Goal: Information Seeking & Learning: Learn about a topic

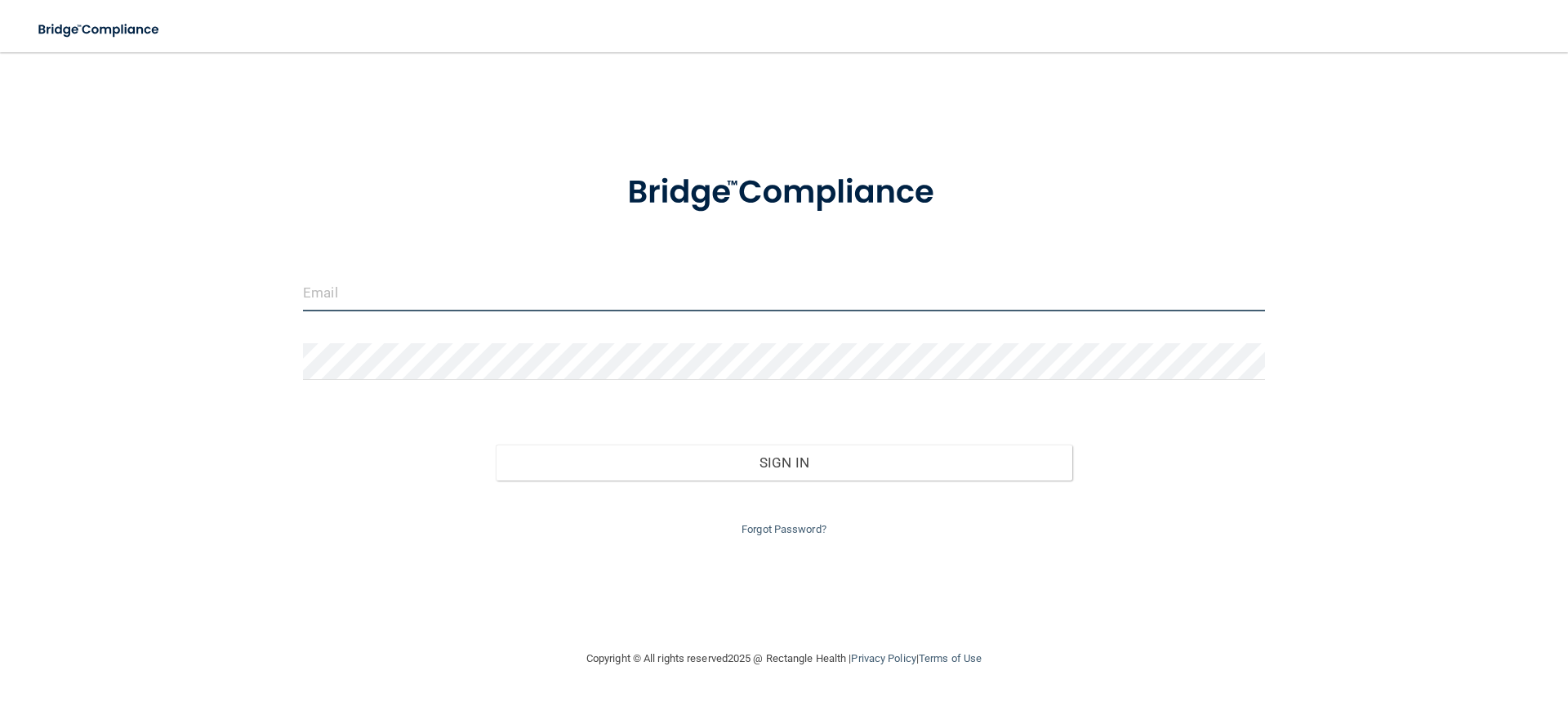
click at [534, 284] on input "email" at bounding box center [784, 294] width 963 height 37
type input "[EMAIL_ADDRESS][DOMAIN_NAME]"
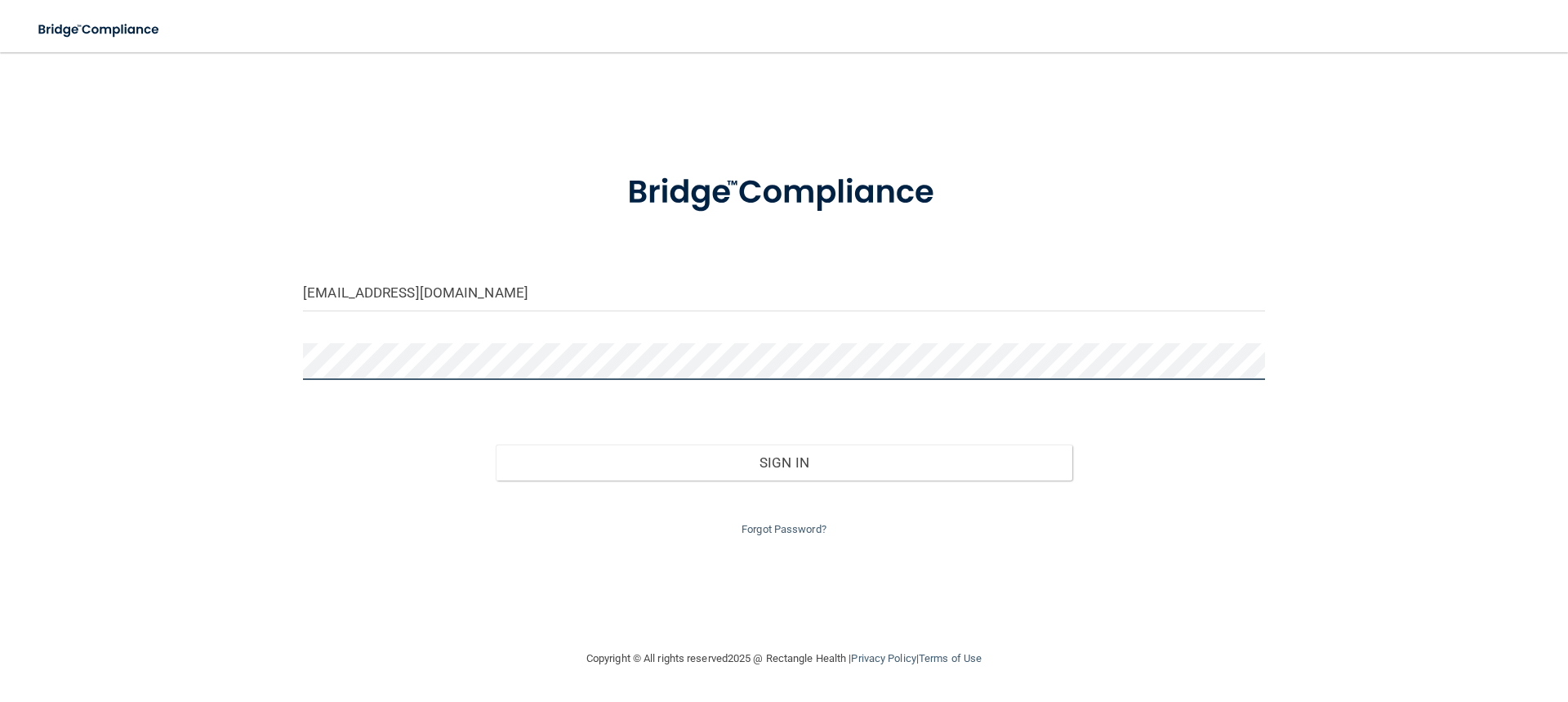
click at [496, 445] on button "Sign In" at bounding box center [784, 462] width 577 height 36
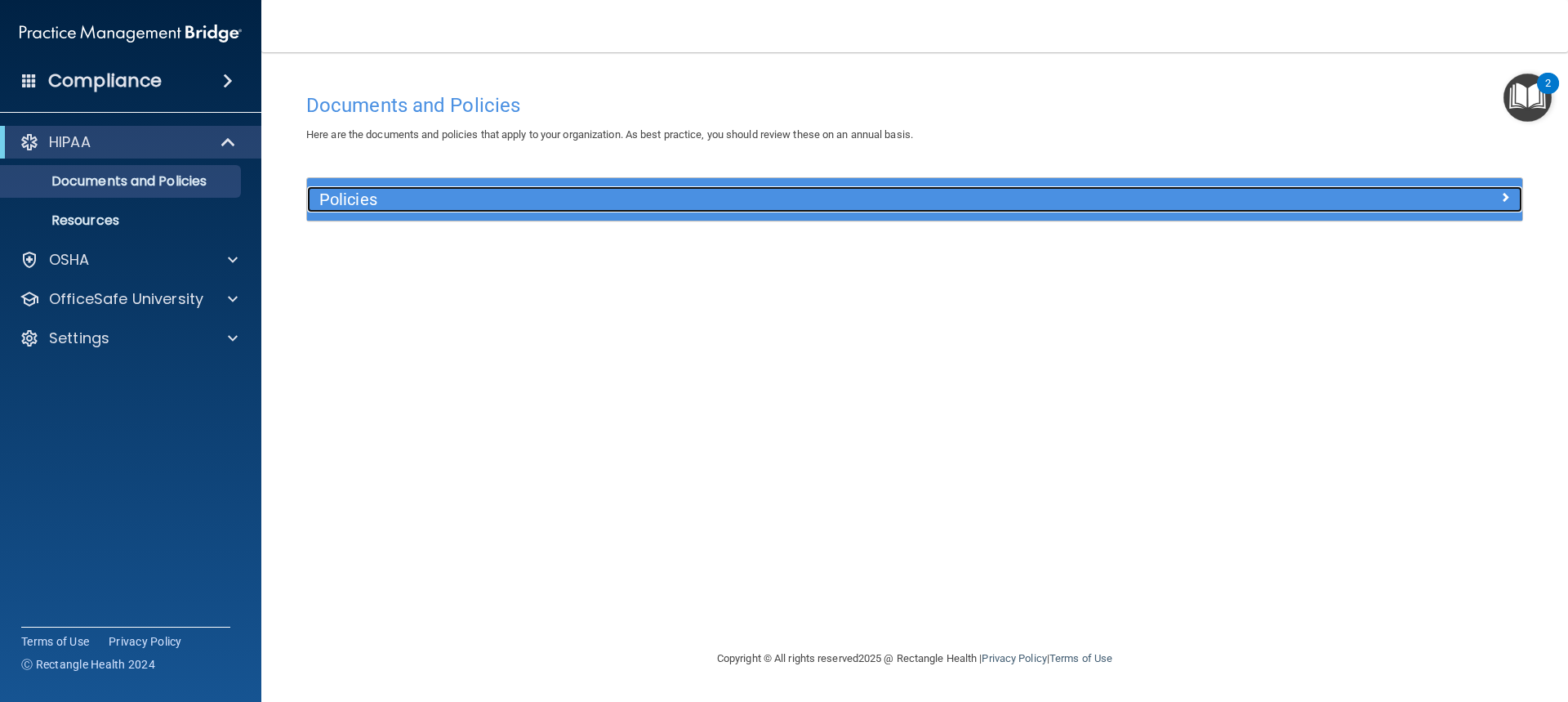
click at [742, 201] on h5 "Policies" at bounding box center [763, 199] width 887 height 18
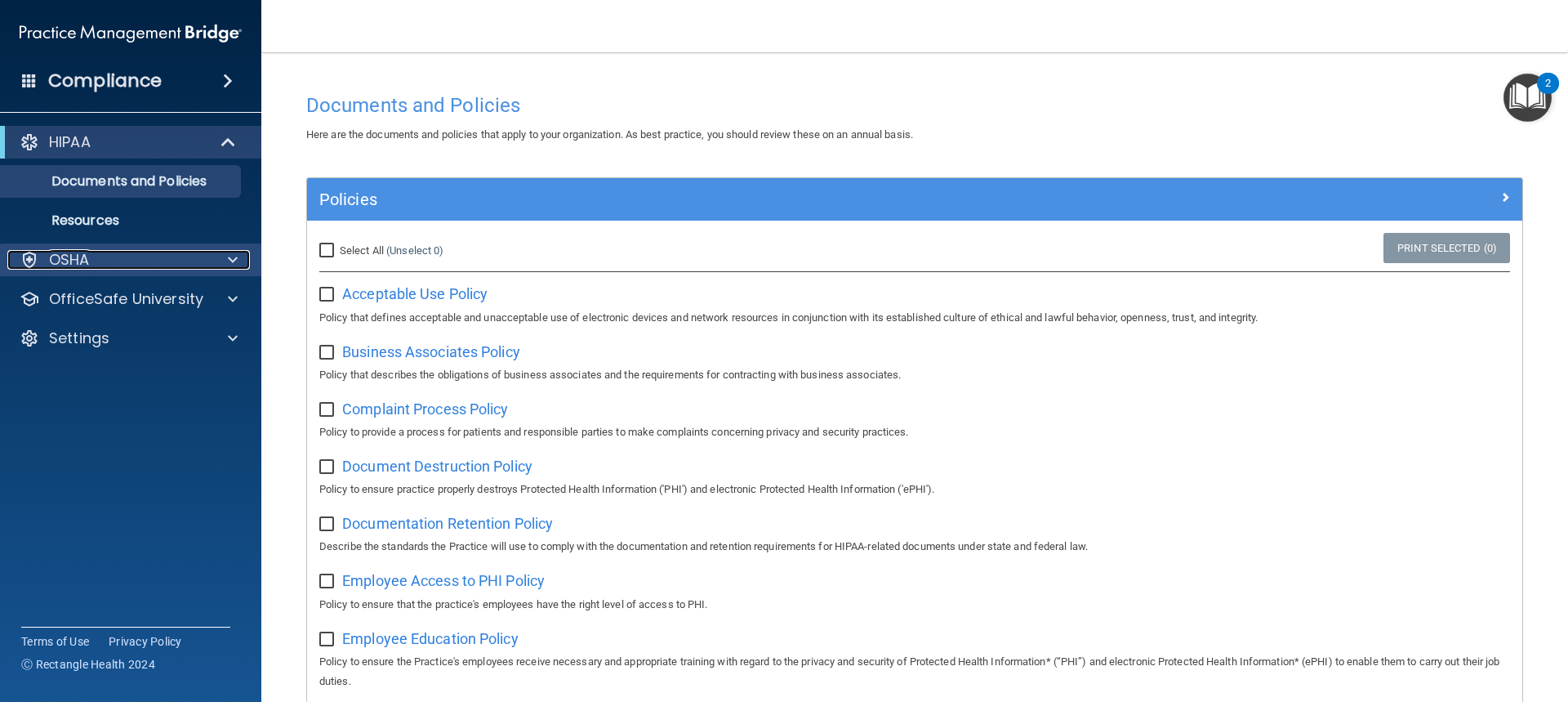
click at [236, 254] on span at bounding box center [232, 260] width 10 height 19
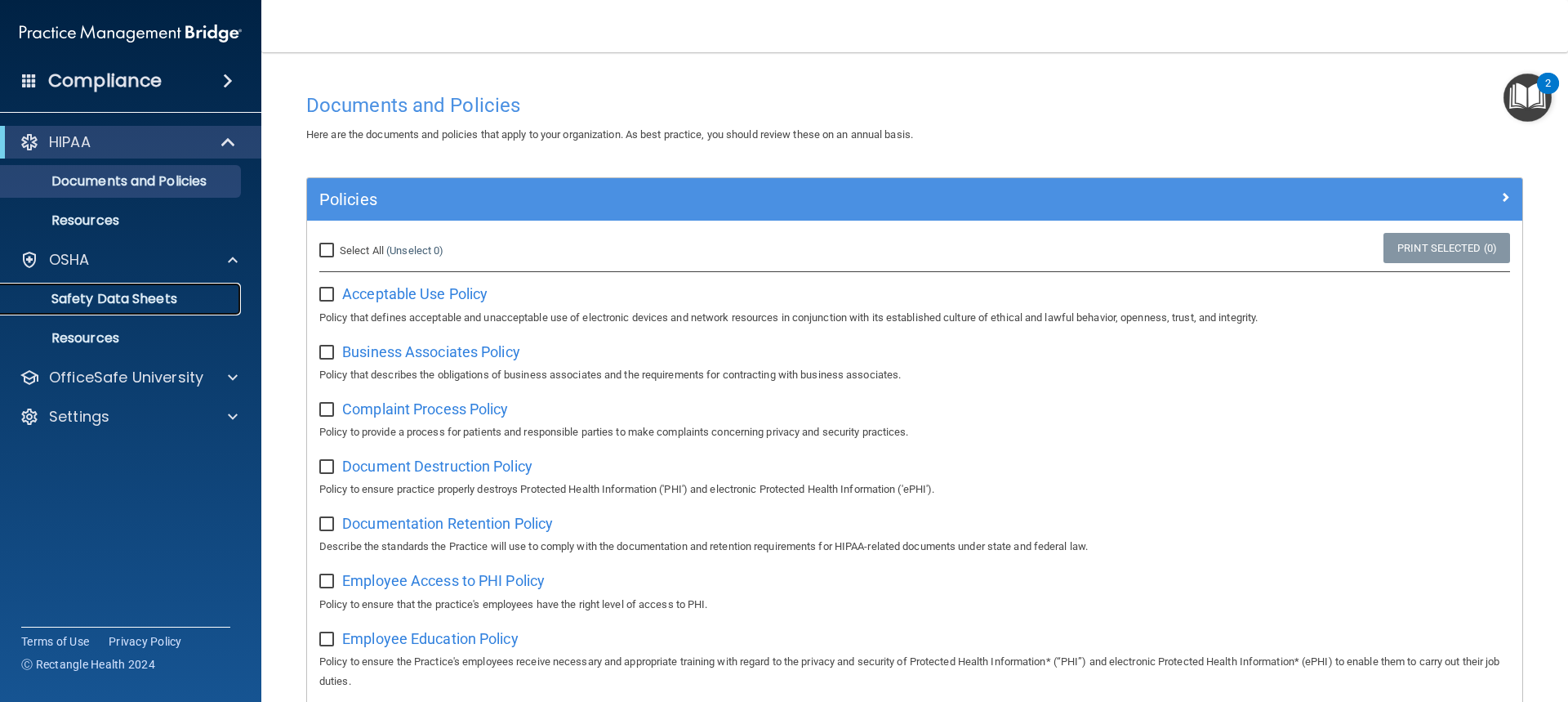
click at [139, 304] on p "Safety Data Sheets" at bounding box center [122, 299] width 223 height 16
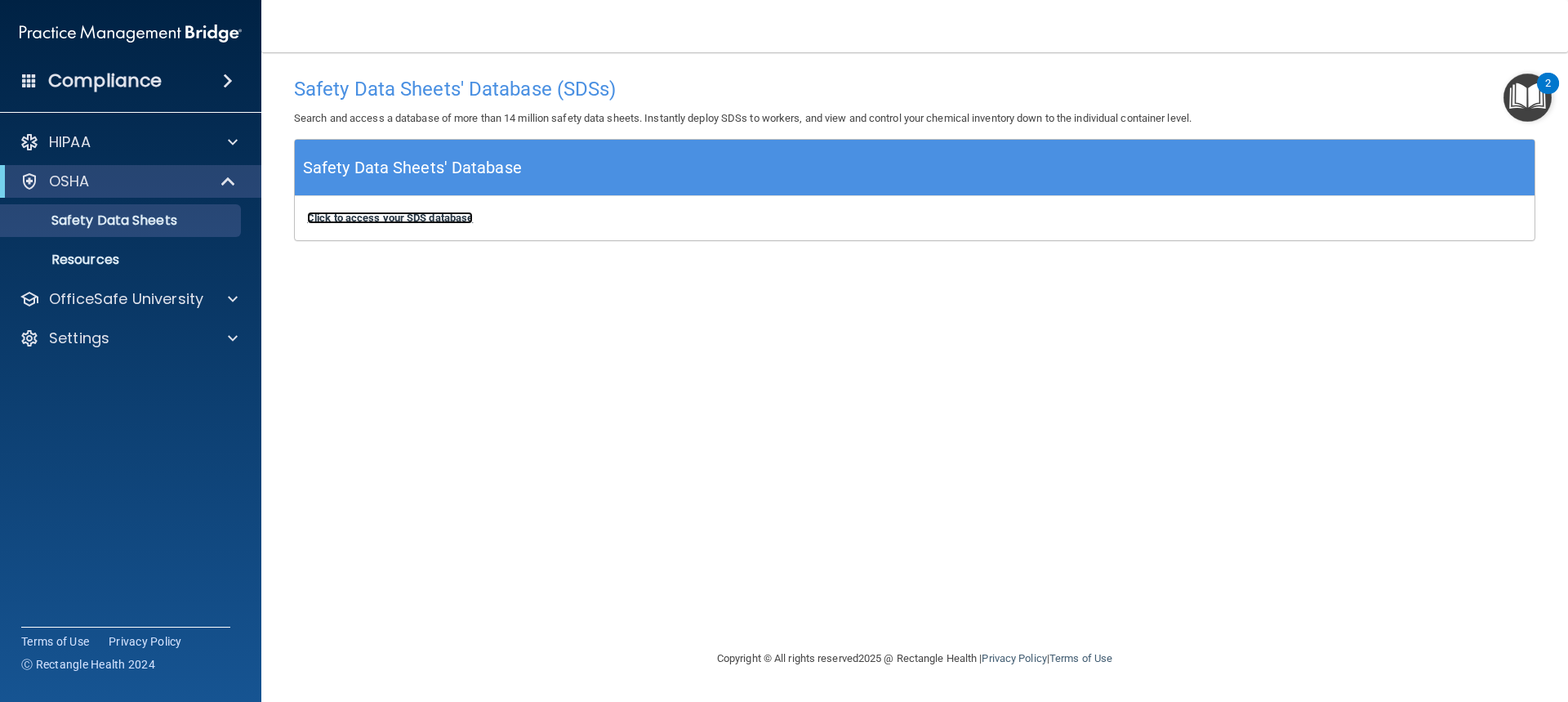
click at [429, 223] on b "Click to access your SDS database" at bounding box center [390, 217] width 166 height 12
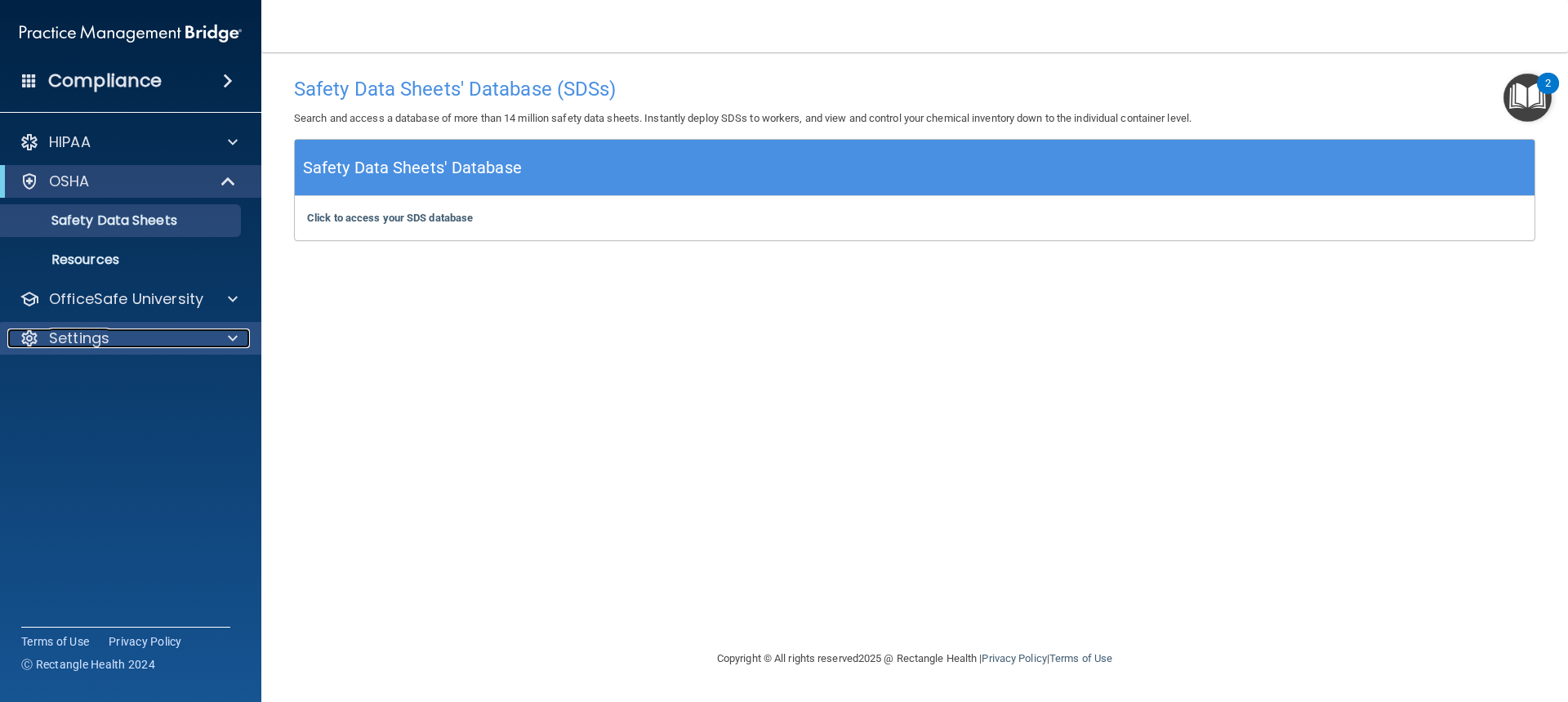
click at [89, 346] on p "Settings" at bounding box center [79, 339] width 60 height 19
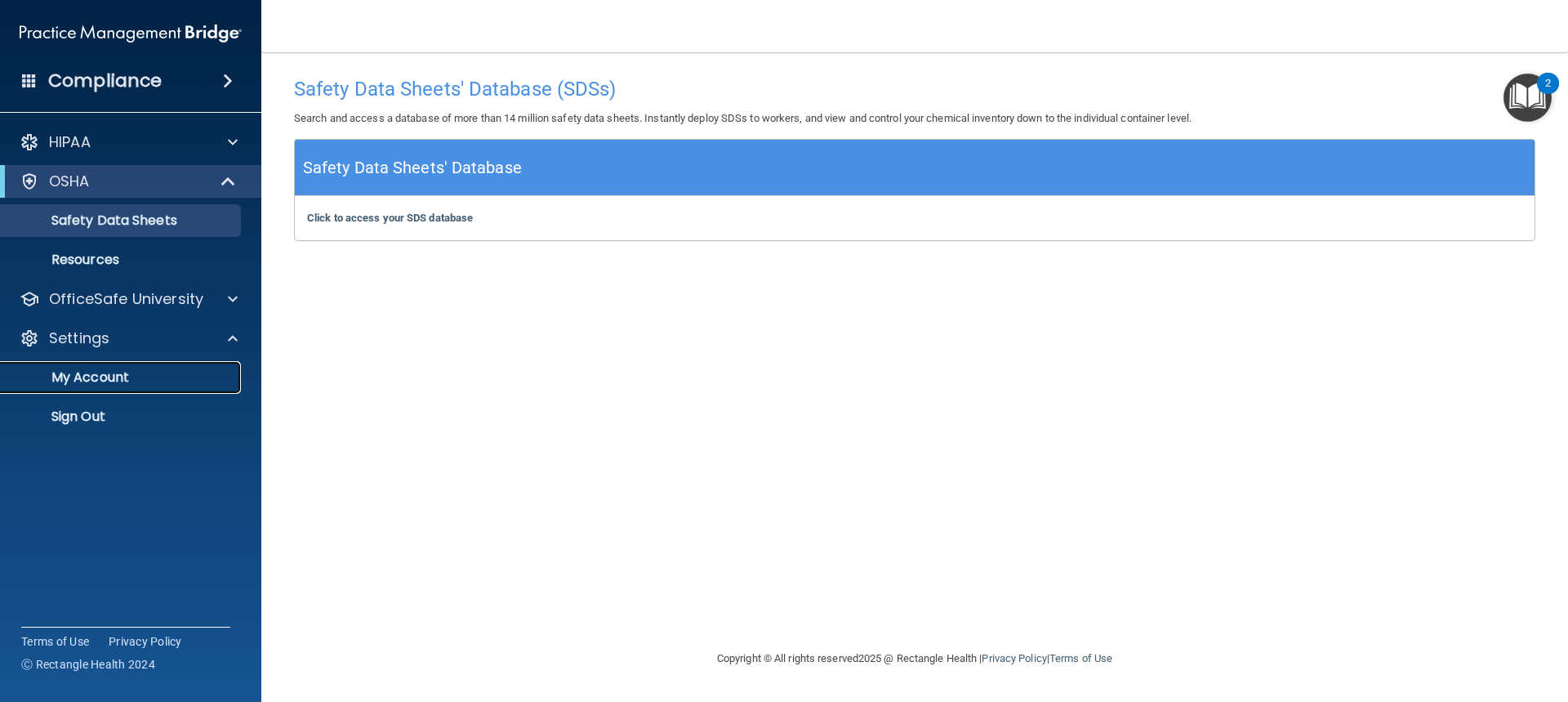
click at [90, 376] on p "My Account" at bounding box center [122, 378] width 223 height 16
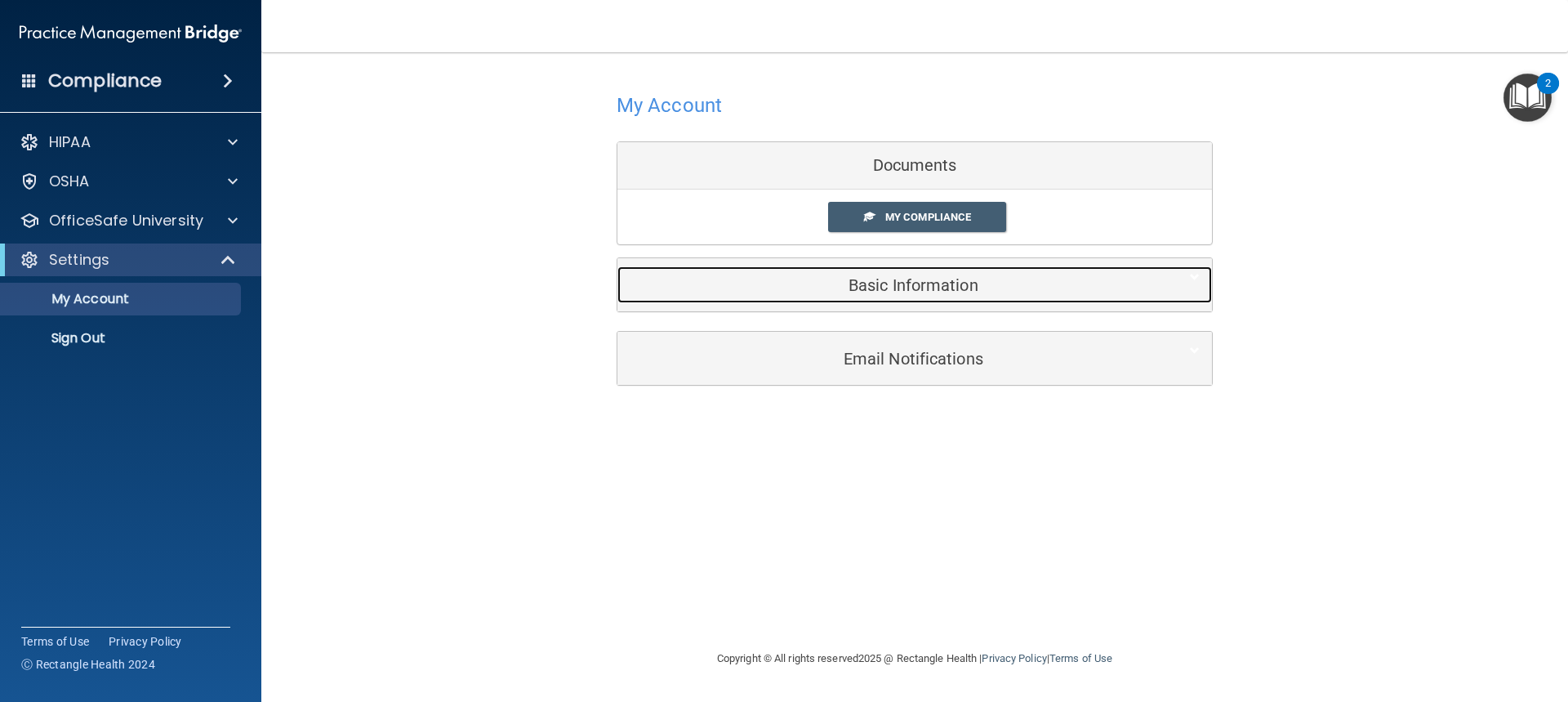
click at [943, 272] on div "Basic Information" at bounding box center [890, 285] width 544 height 37
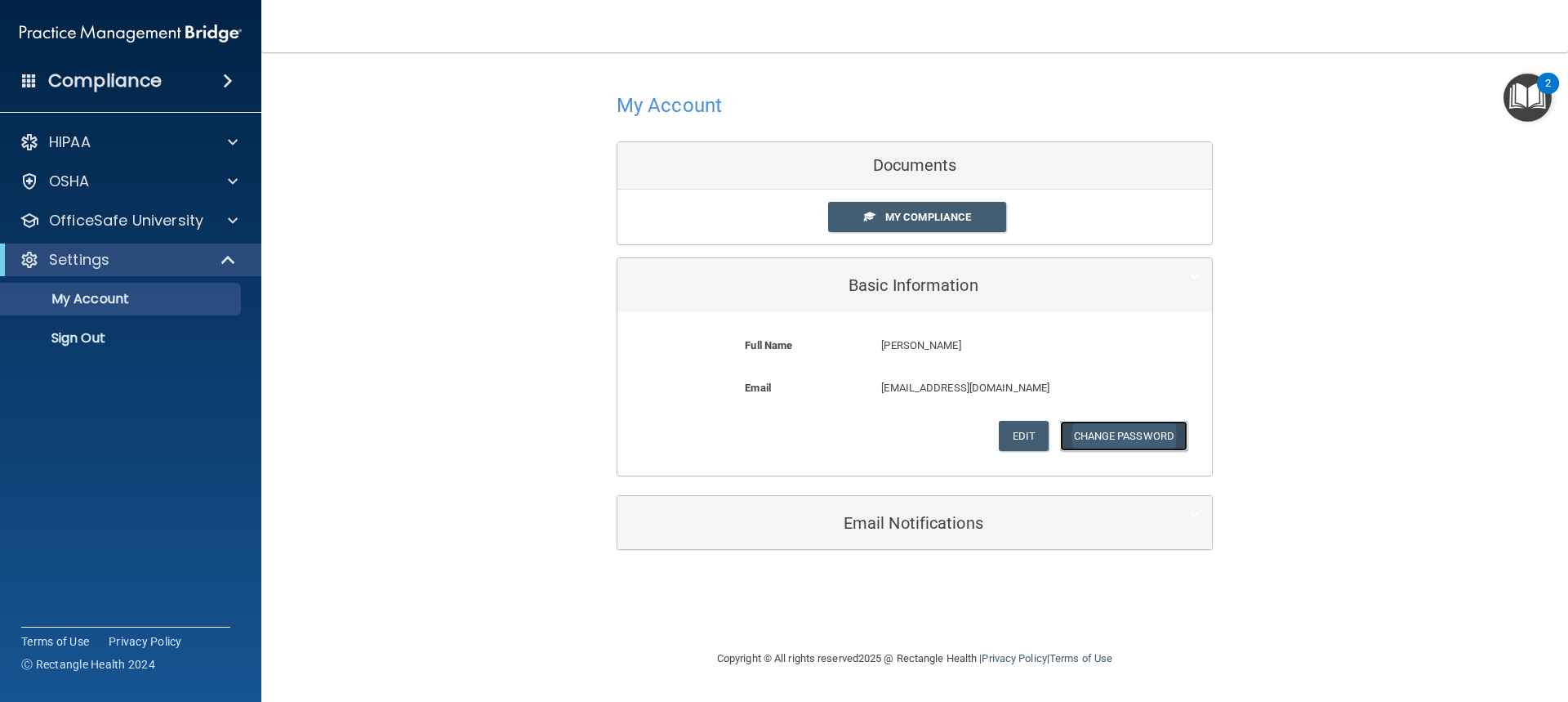
click at [1092, 426] on button "Change Password" at bounding box center [1124, 436] width 128 height 30
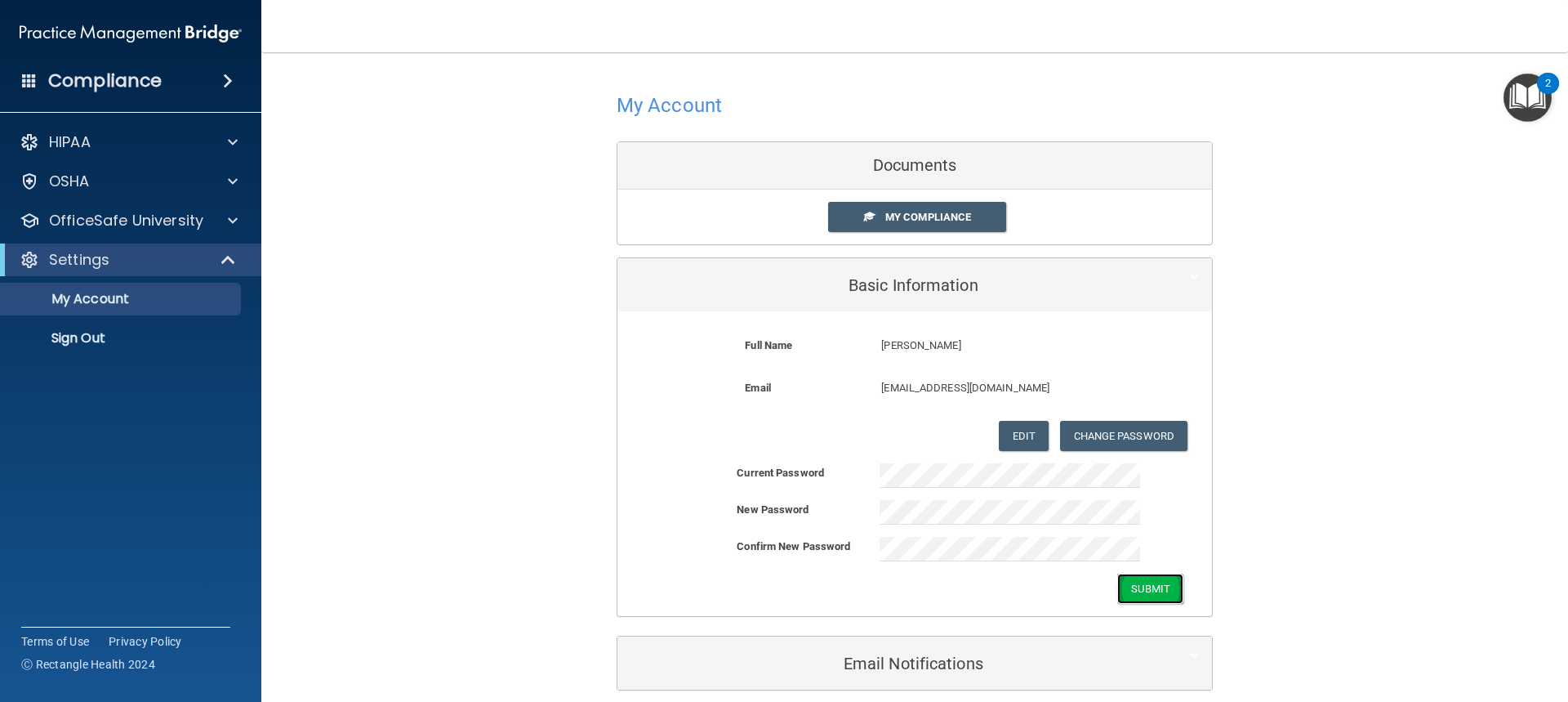
click at [1138, 587] on button "Submit" at bounding box center [1150, 589] width 66 height 30
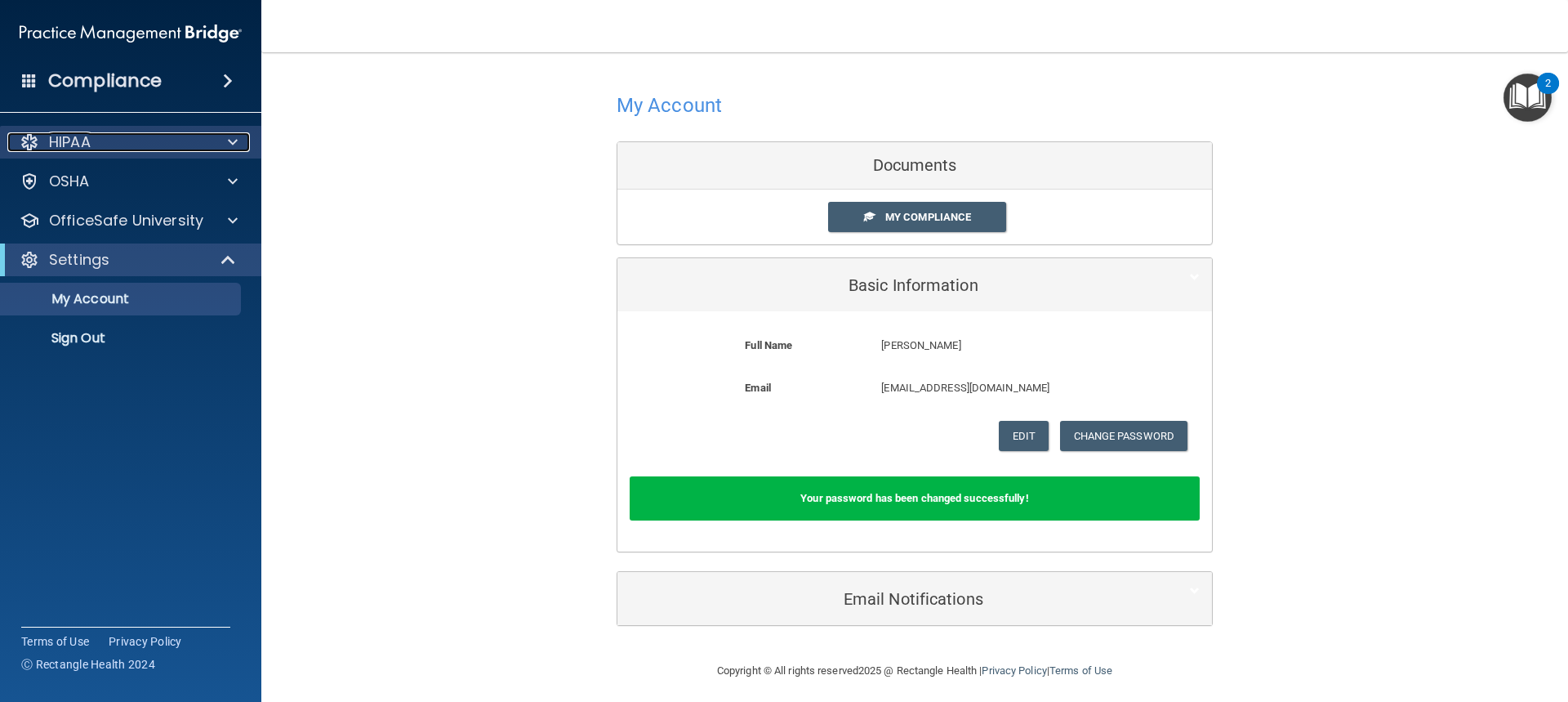
click at [227, 141] on div at bounding box center [231, 142] width 41 height 19
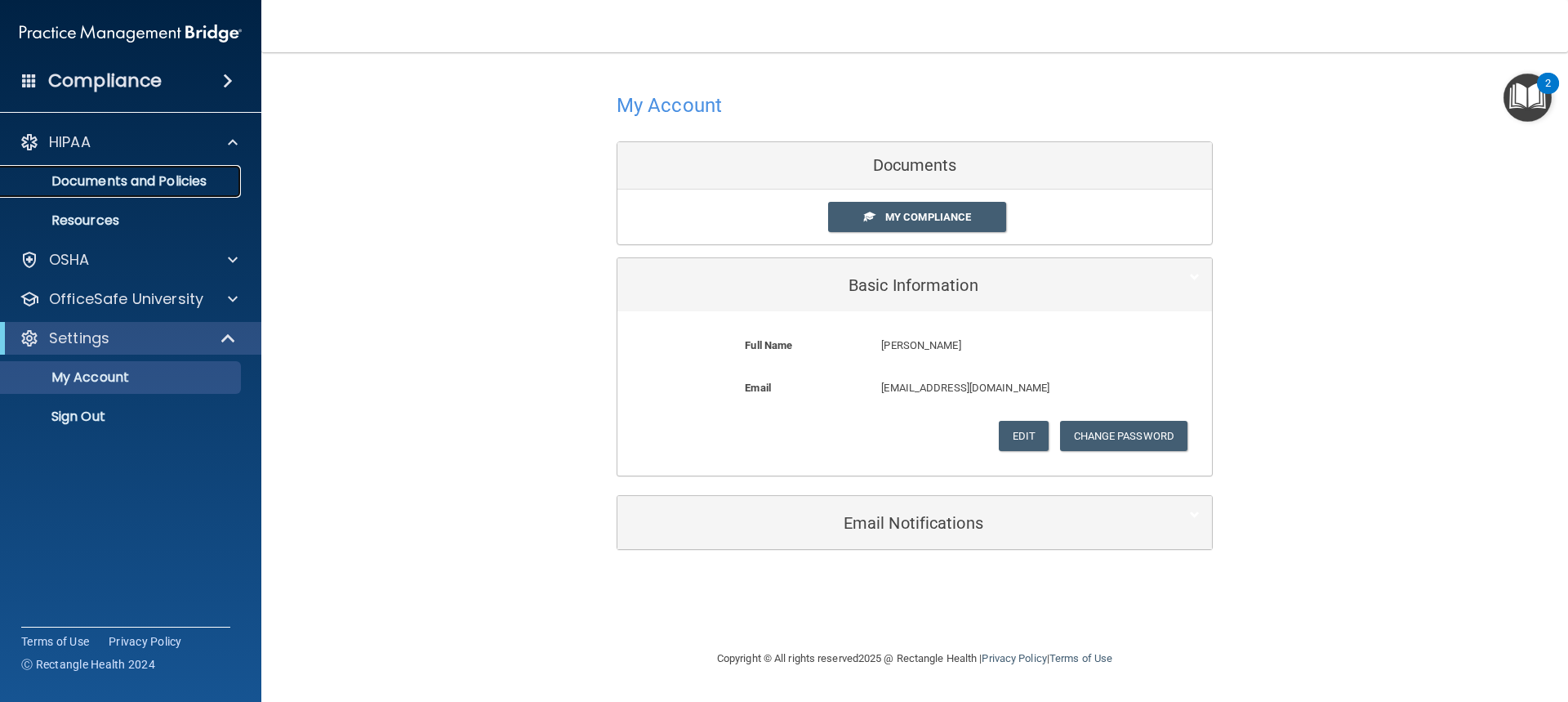
click at [162, 175] on p "Documents and Policies" at bounding box center [122, 181] width 223 height 16
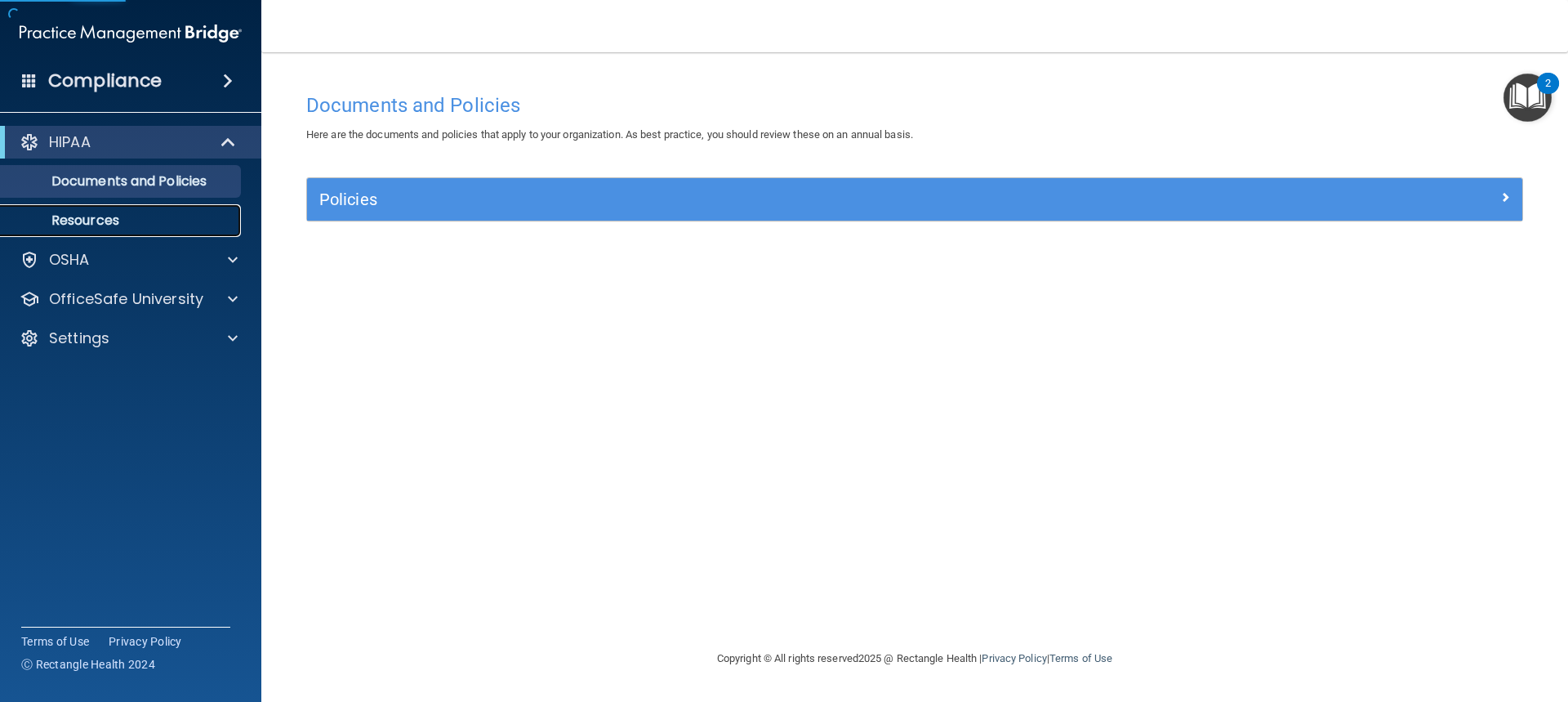
click at [142, 223] on p "Resources" at bounding box center [122, 220] width 223 height 16
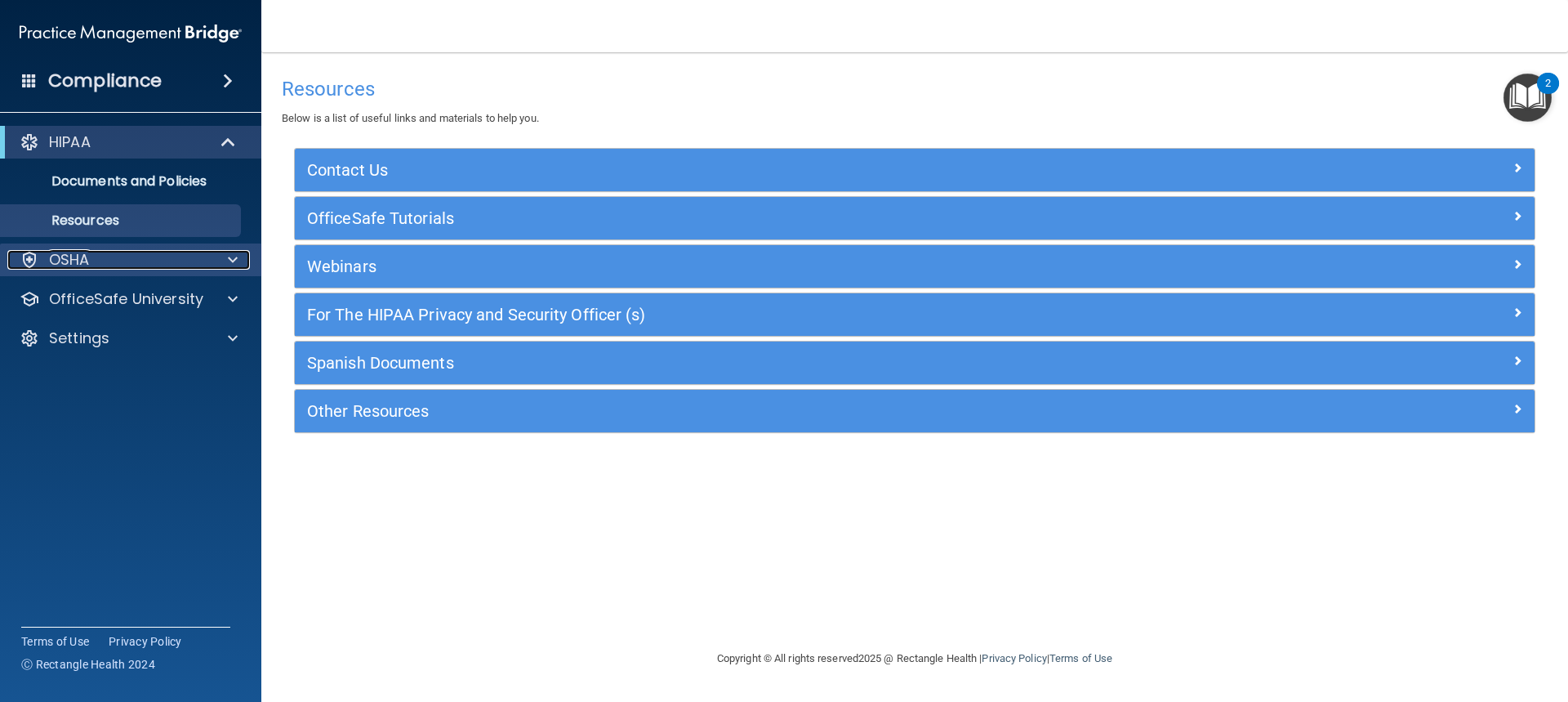
click at [102, 253] on div "OSHA" at bounding box center [108, 260] width 202 height 19
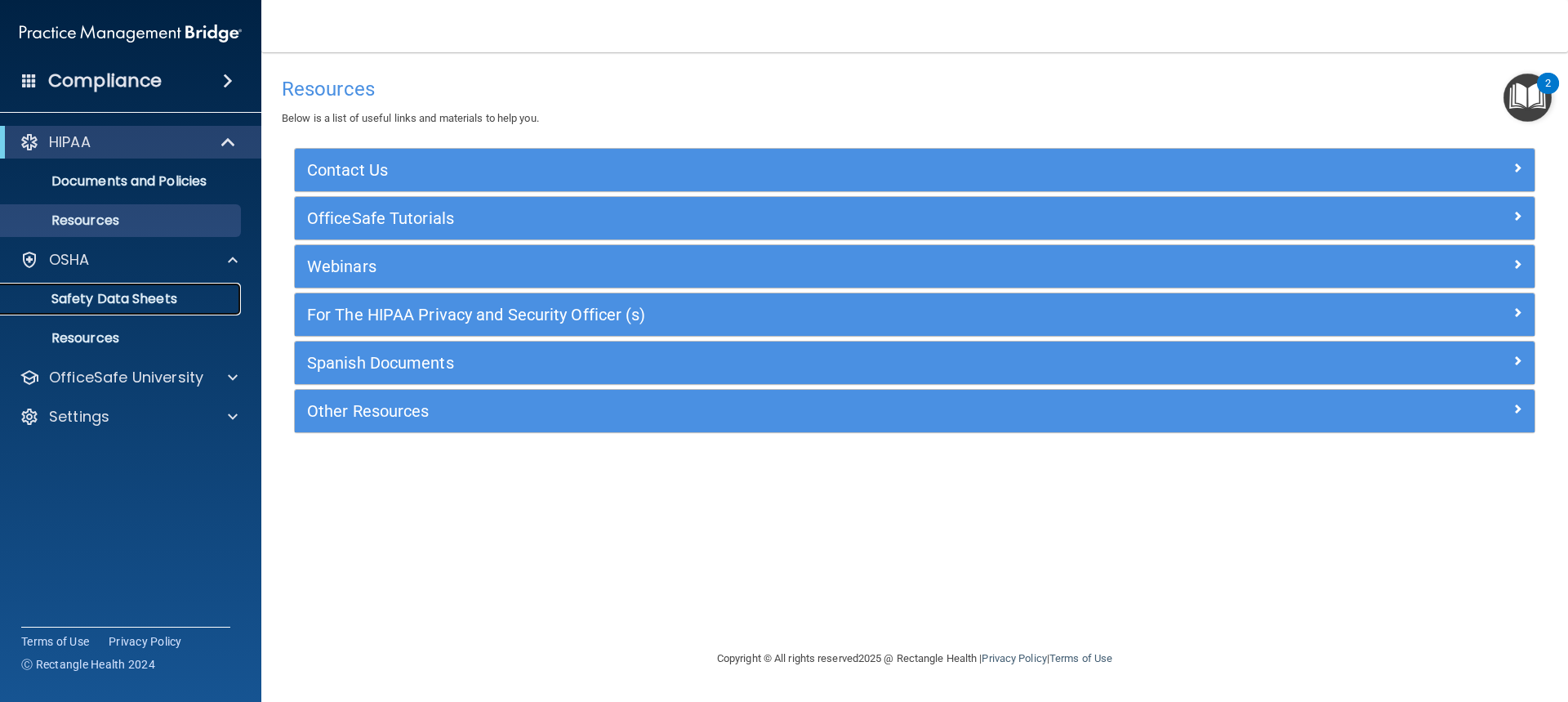
click at [100, 300] on p "Safety Data Sheets" at bounding box center [122, 299] width 223 height 16
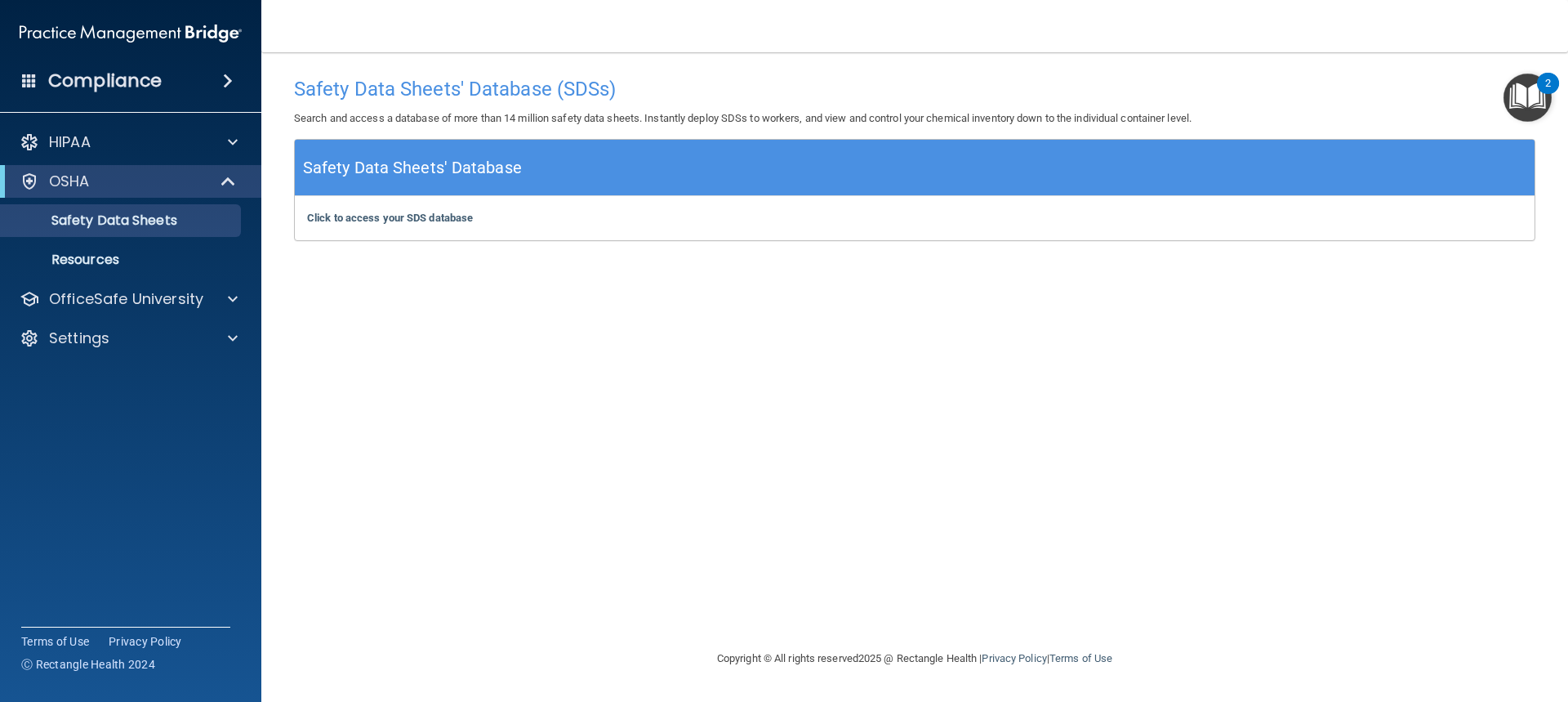
click at [221, 102] on div "Compliance HIPAA Documents and Policies Report an Incident Business Associates …" at bounding box center [131, 351] width 262 height 702
click at [223, 91] on div "Compliance" at bounding box center [131, 80] width 262 height 36
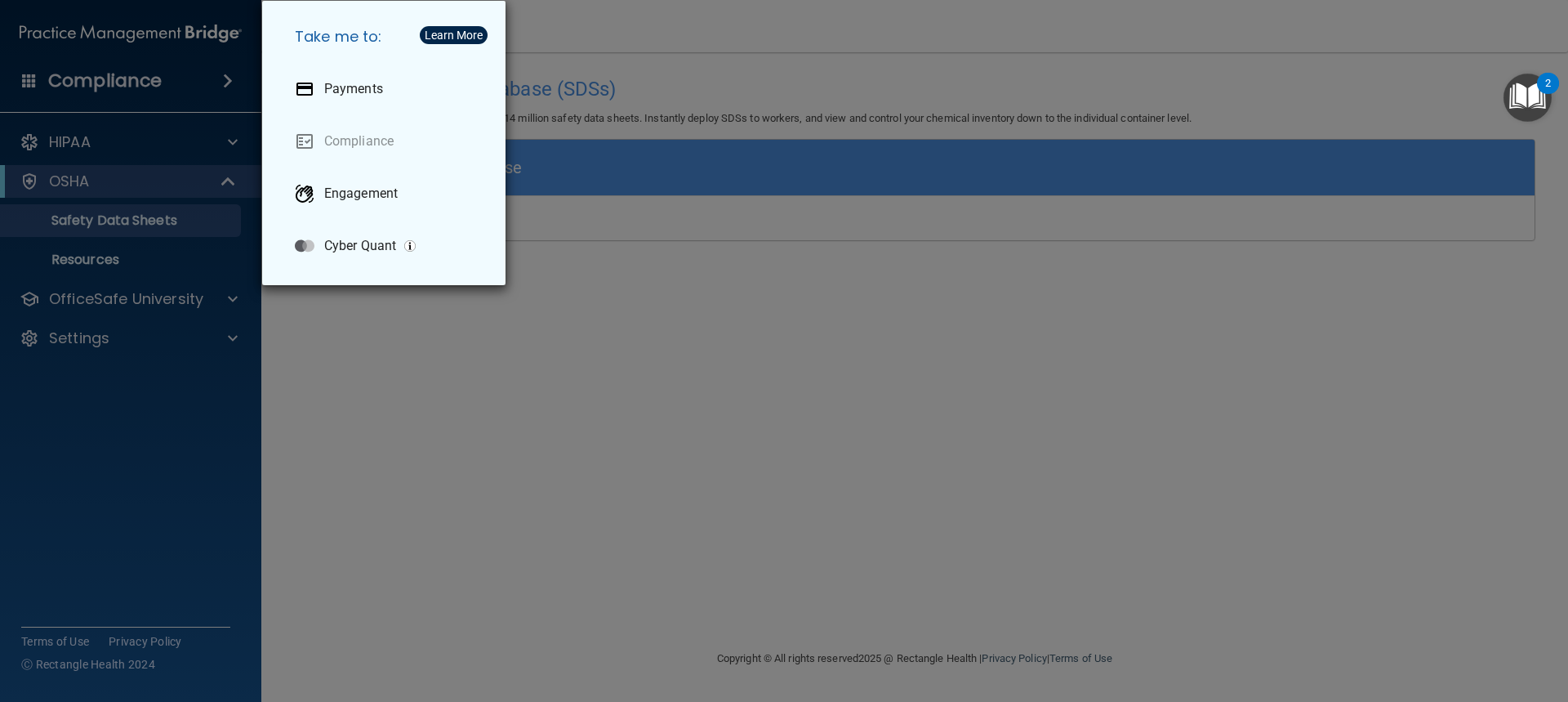
click at [501, 322] on div "Take me to: Payments Compliance Engagement Cyber Quant" at bounding box center [784, 351] width 1568 height 702
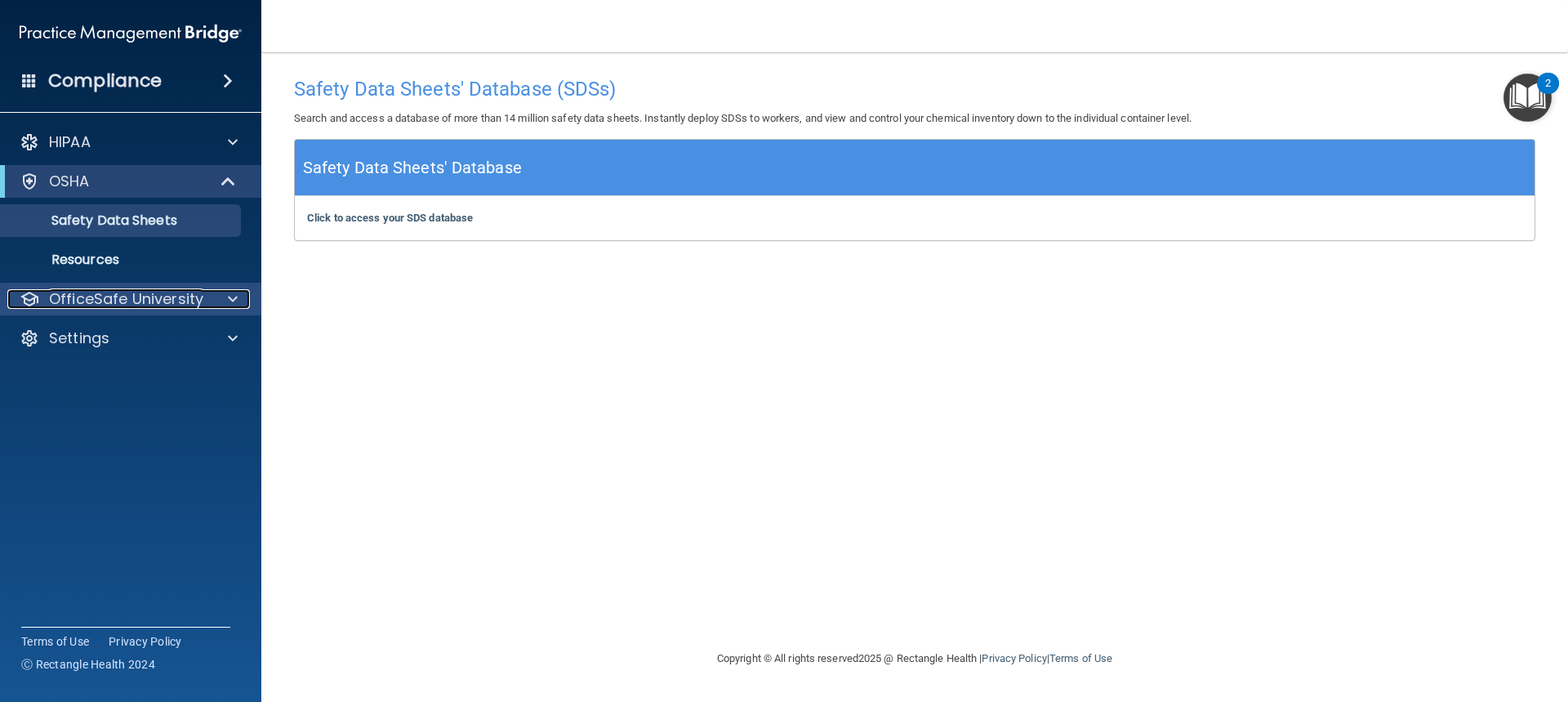
click at [163, 291] on p "OfficeSafe University" at bounding box center [126, 299] width 155 height 19
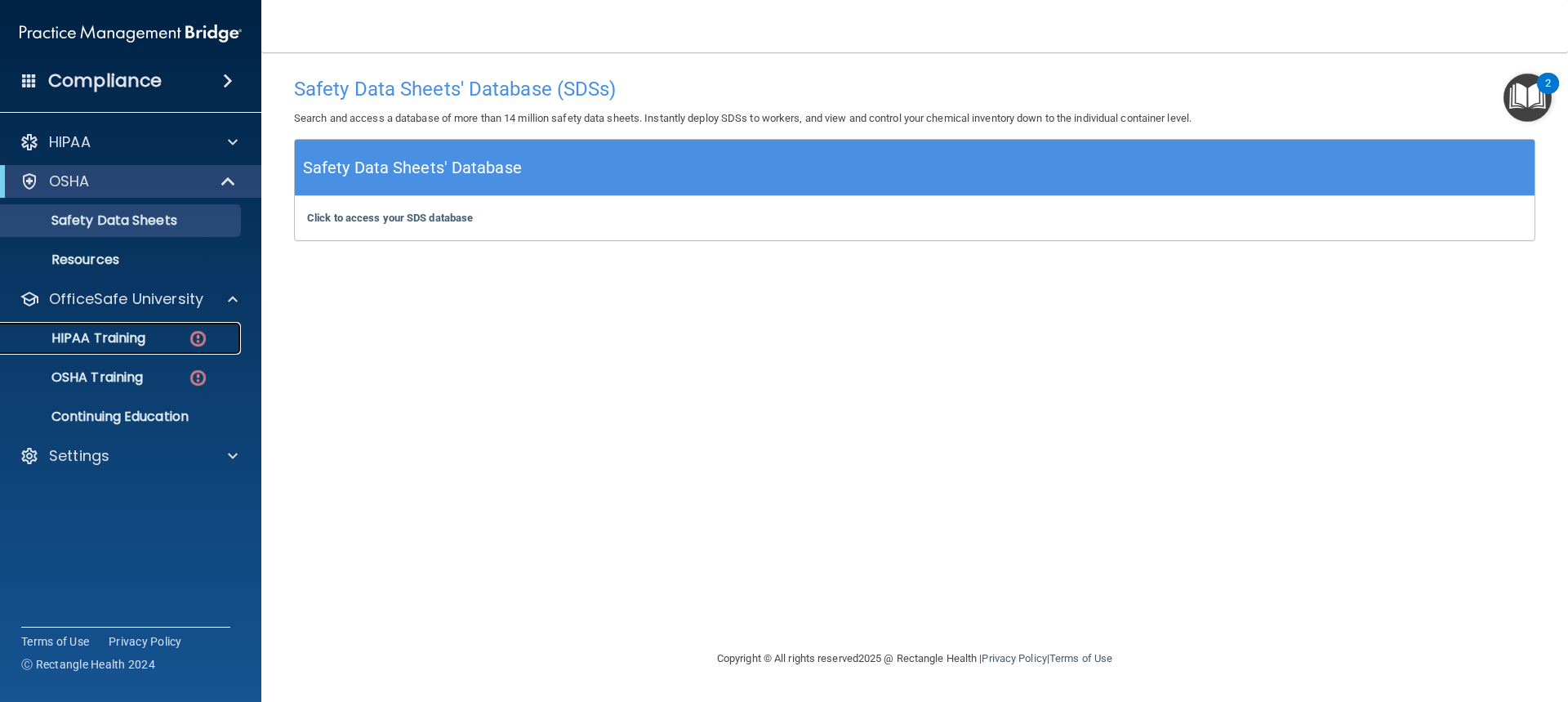
click at [164, 343] on div "HIPAA Training" at bounding box center [122, 338] width 223 height 16
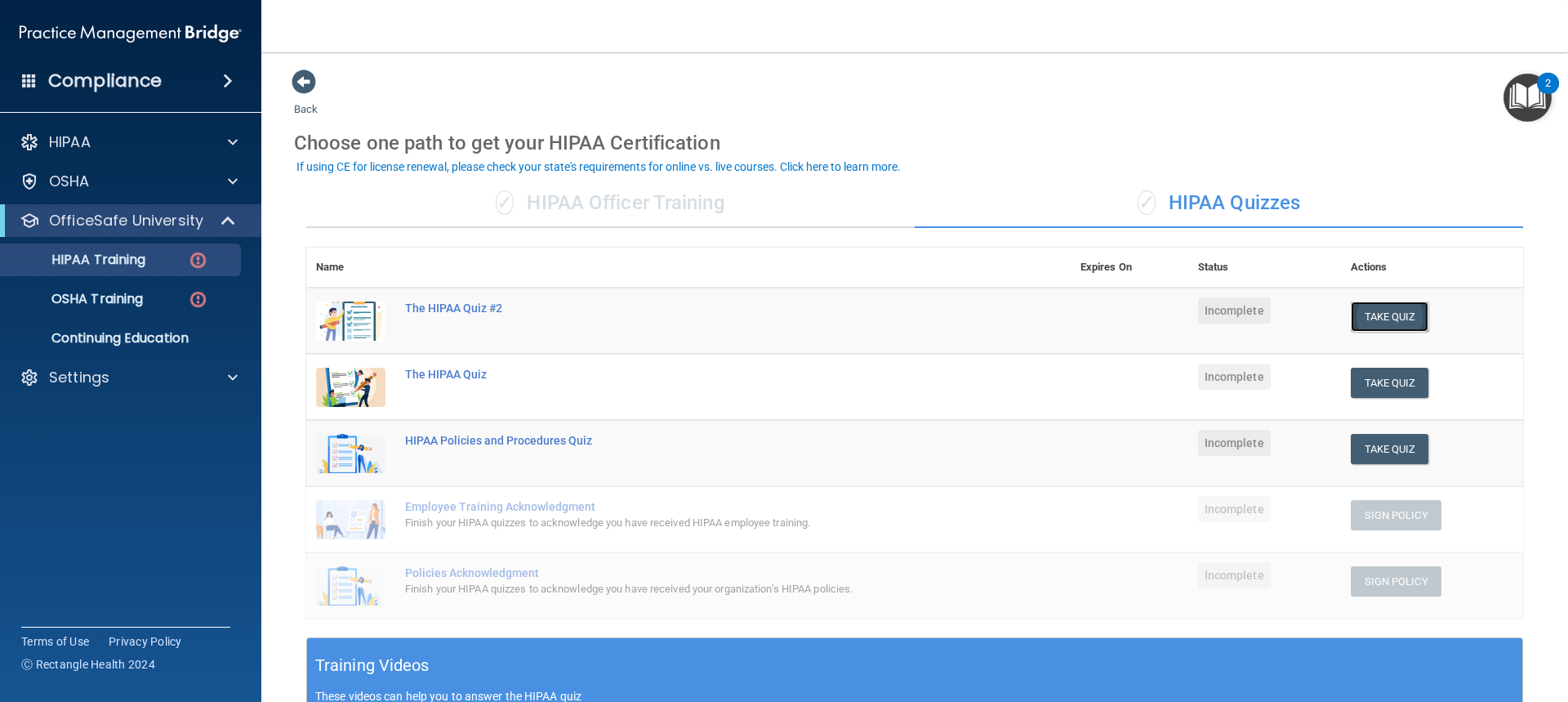
click at [1367, 331] on button "Take Quiz" at bounding box center [1390, 317] width 79 height 30
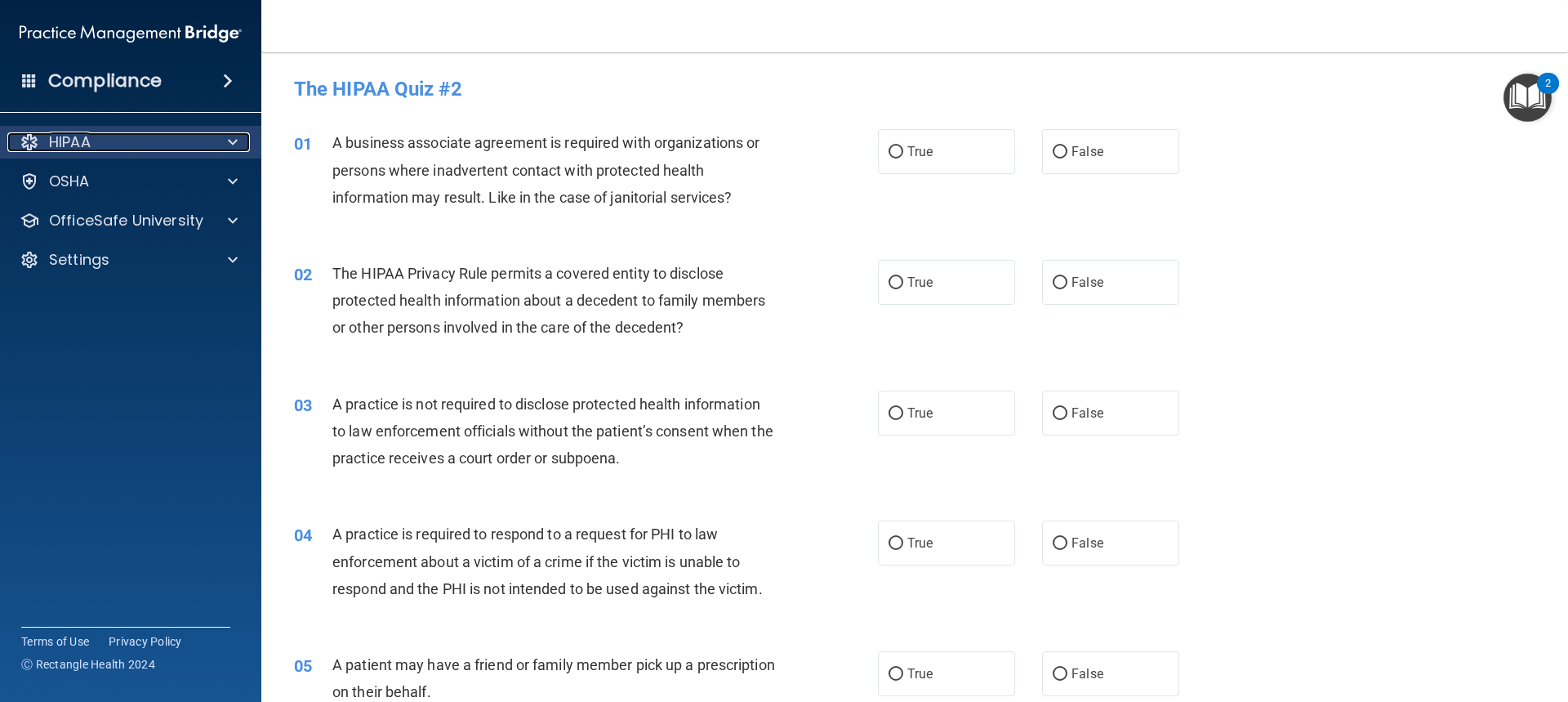
click at [230, 140] on span at bounding box center [232, 142] width 10 height 19
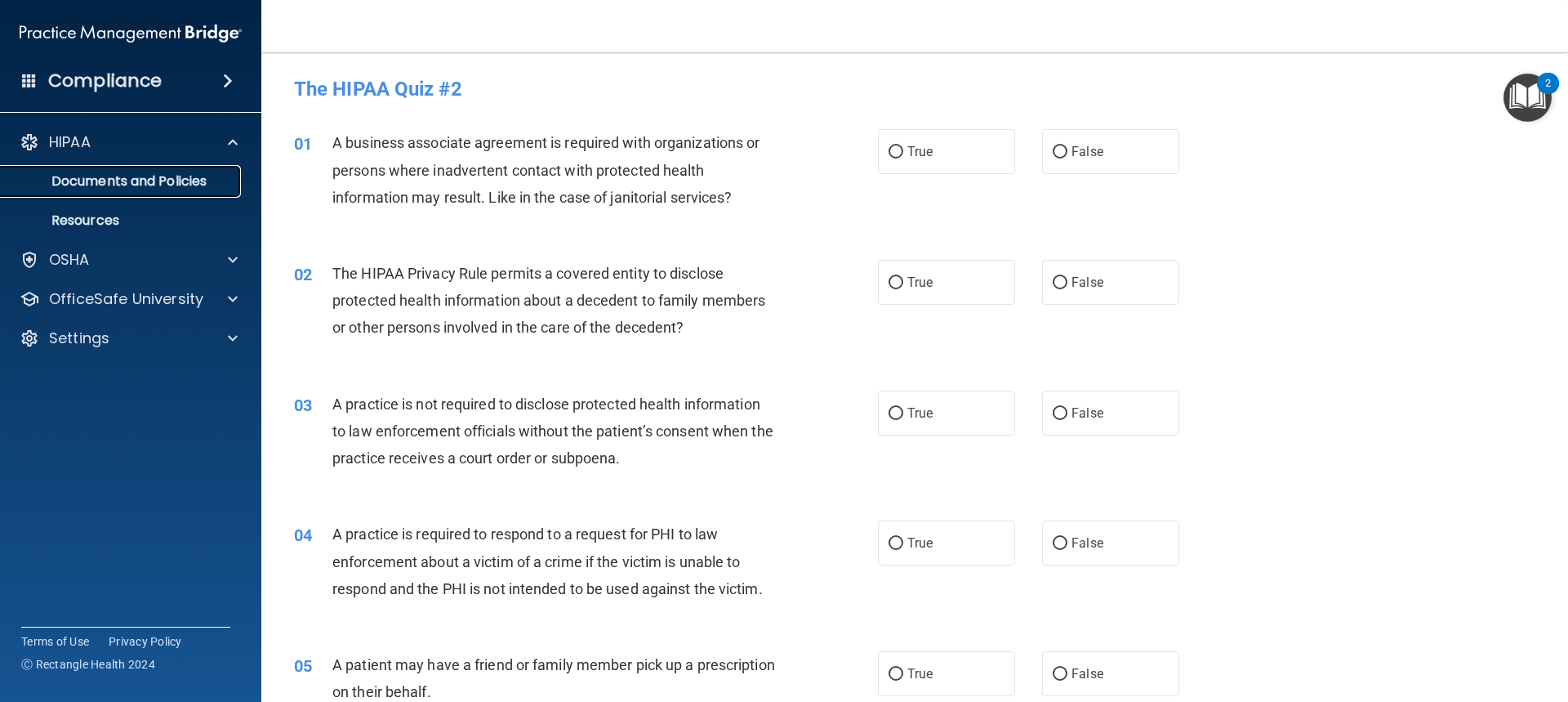
click at [145, 188] on p "Documents and Policies" at bounding box center [122, 181] width 223 height 16
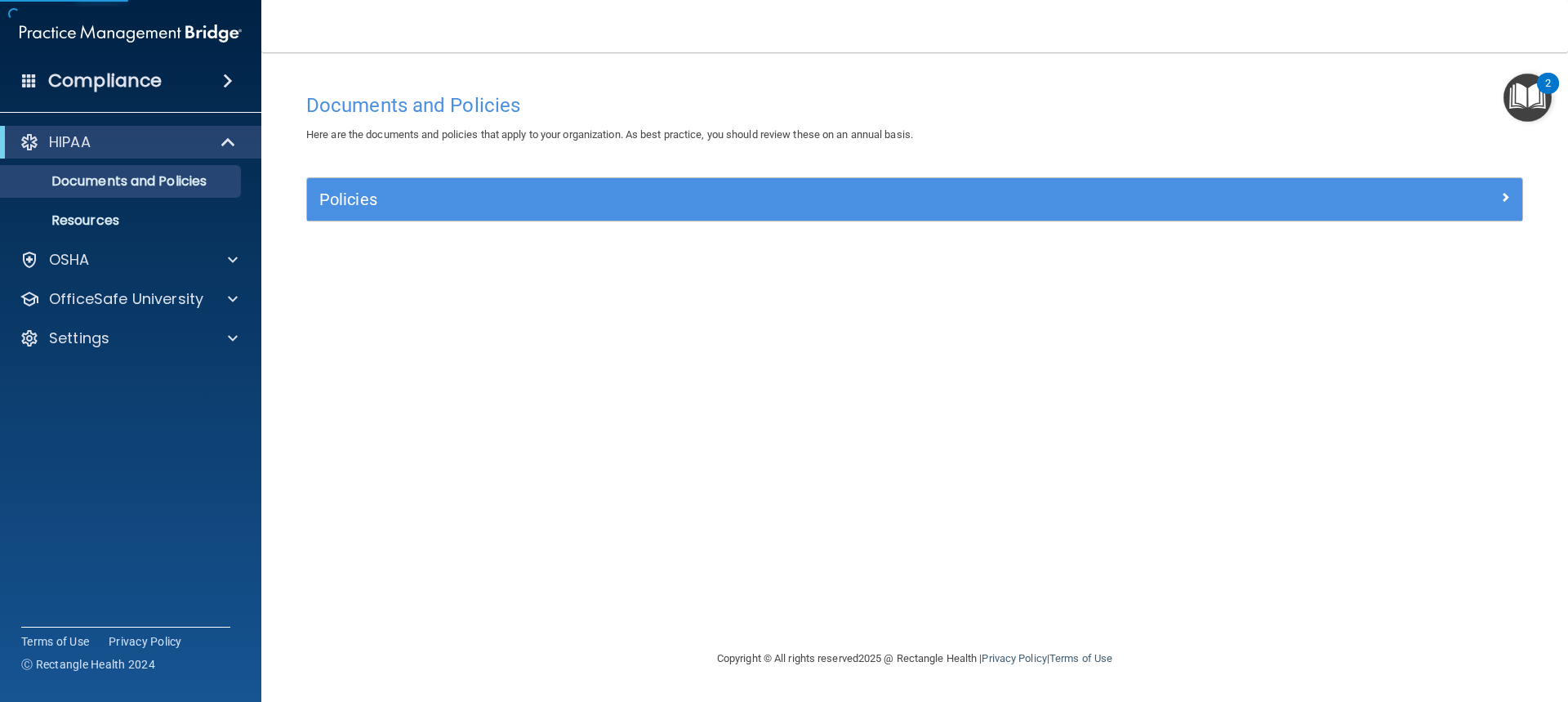
click at [527, 214] on div "Policies" at bounding box center [914, 199] width 1215 height 42
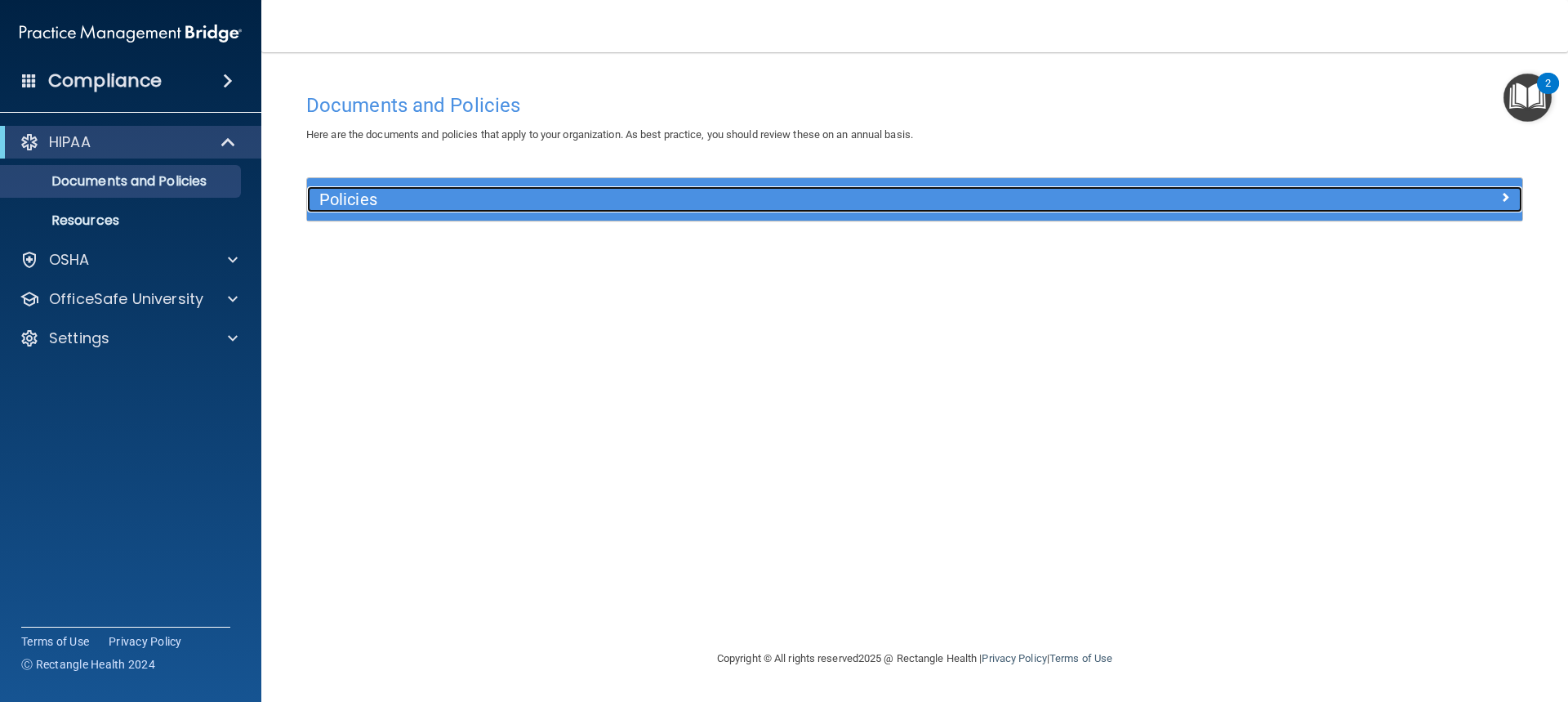
click at [383, 206] on h5 "Policies" at bounding box center [763, 199] width 887 height 18
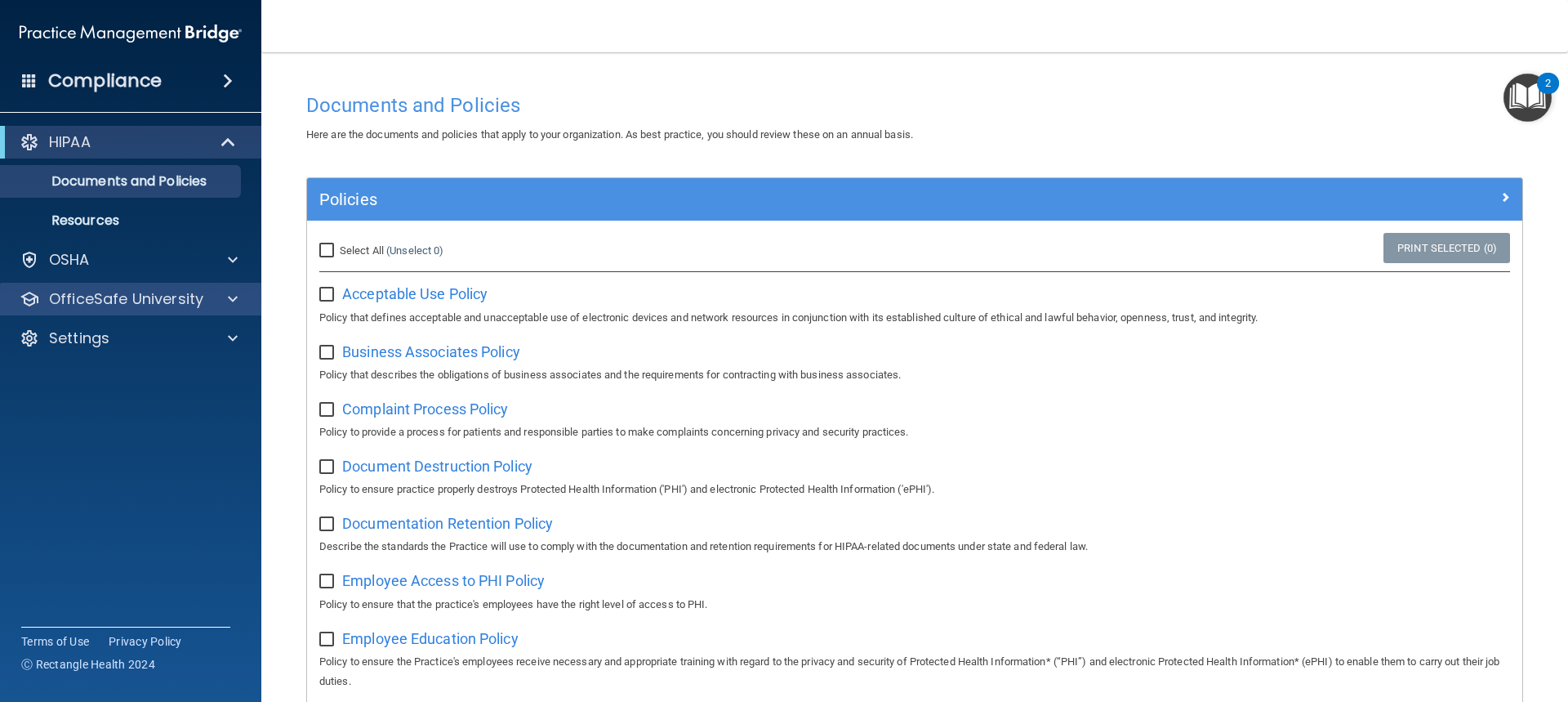
click at [146, 284] on div "OfficeSafe University" at bounding box center [131, 299] width 263 height 33
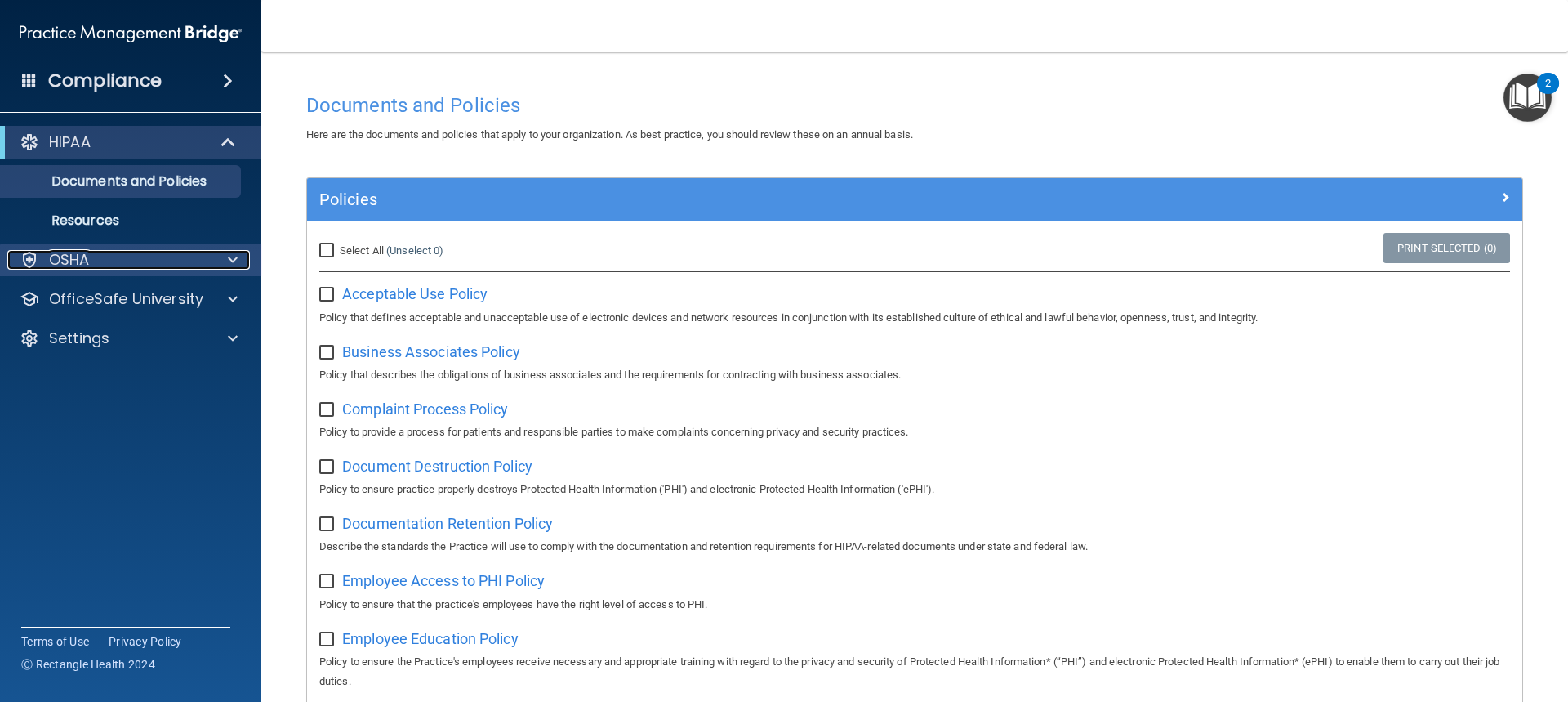
click at [217, 258] on div at bounding box center [231, 260] width 41 height 19
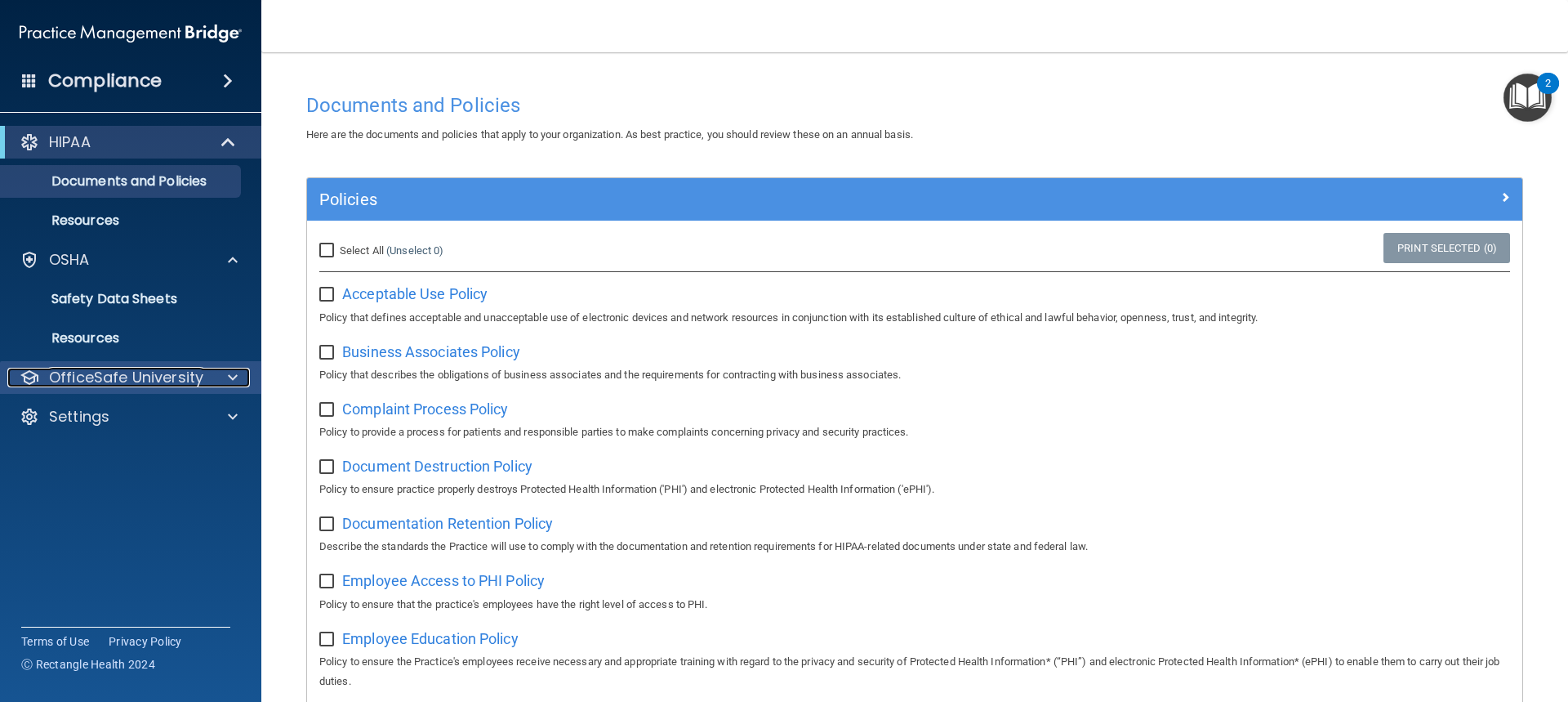
click at [177, 372] on p "OfficeSafe University" at bounding box center [126, 378] width 155 height 19
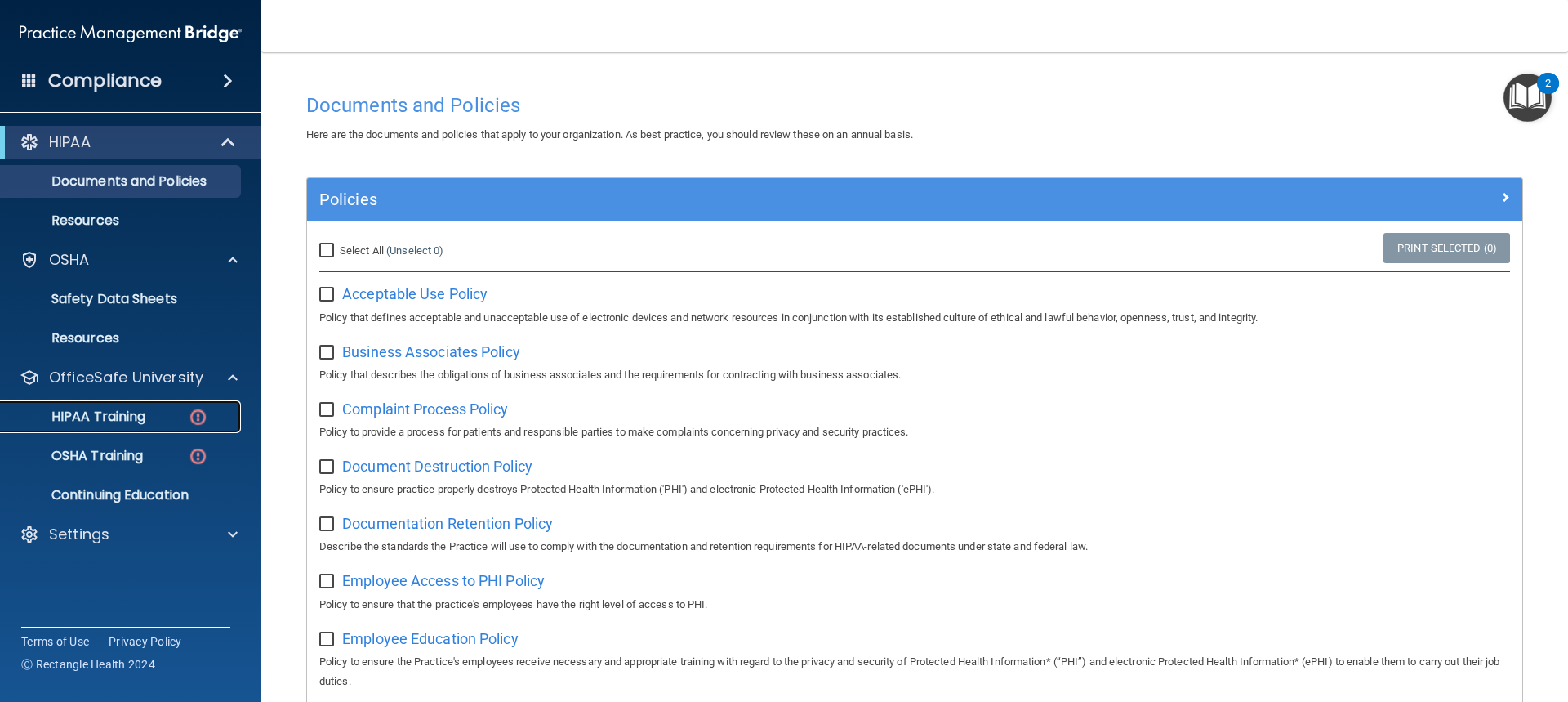
click at [176, 422] on div "HIPAA Training" at bounding box center [122, 416] width 223 height 16
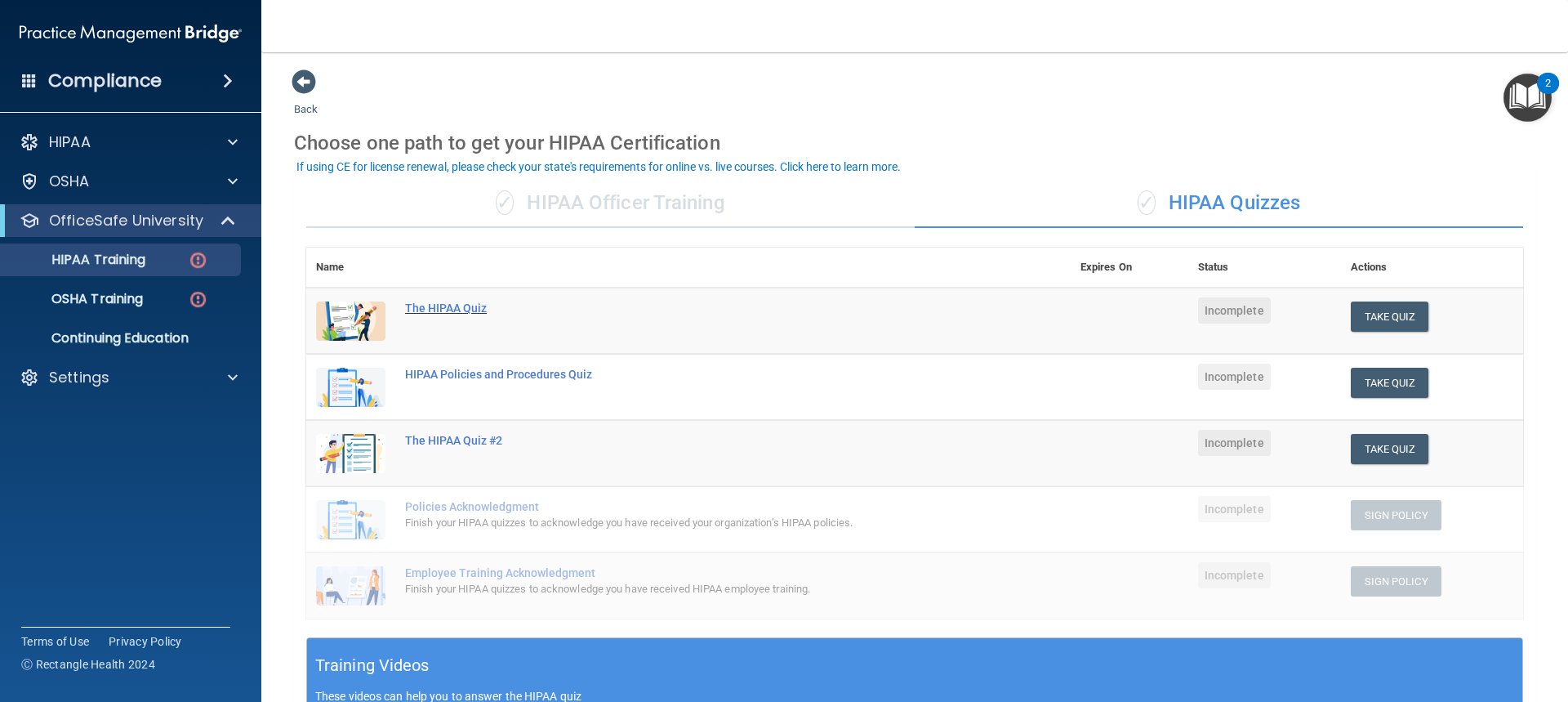
click at [462, 310] on div "The HIPAA Quiz" at bounding box center [696, 308] width 584 height 13
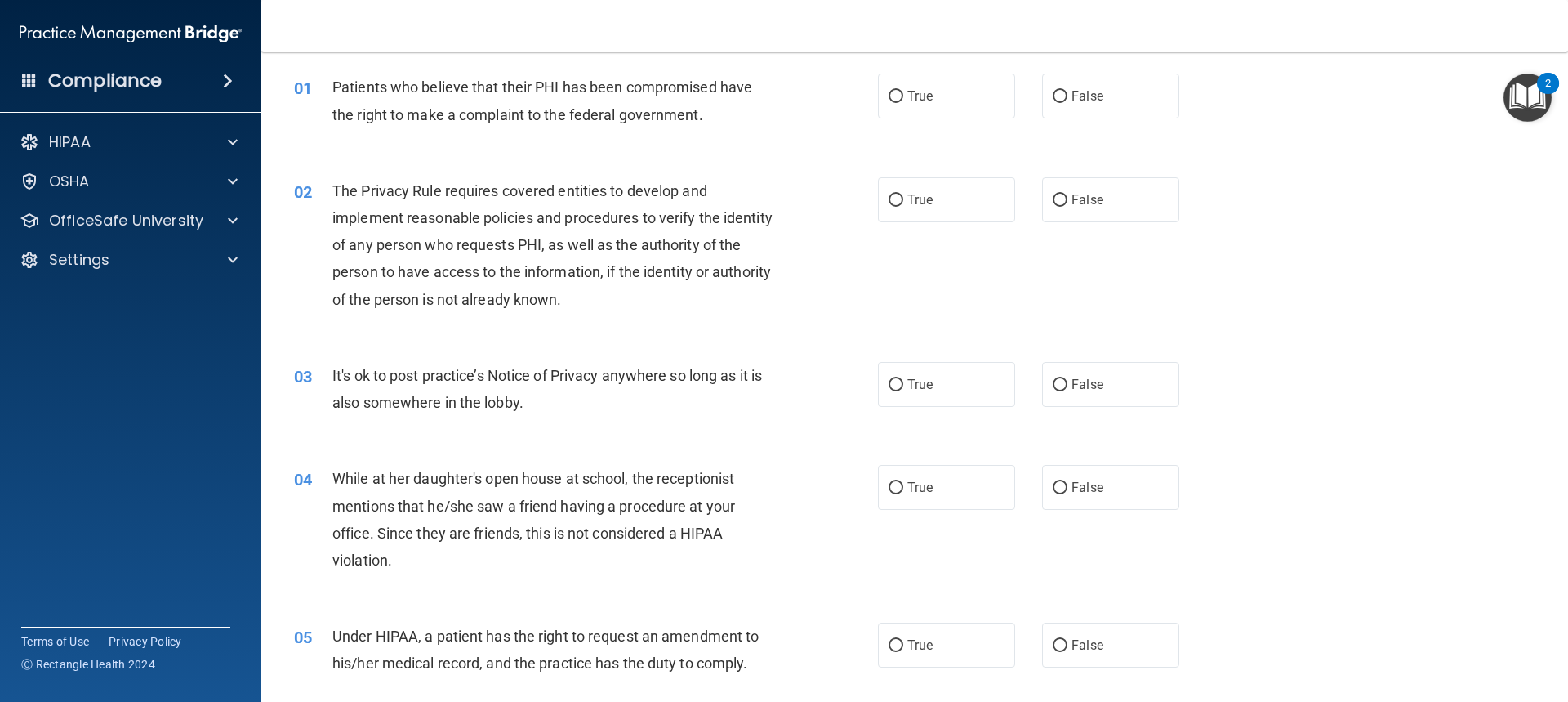
scroll to position [81, 0]
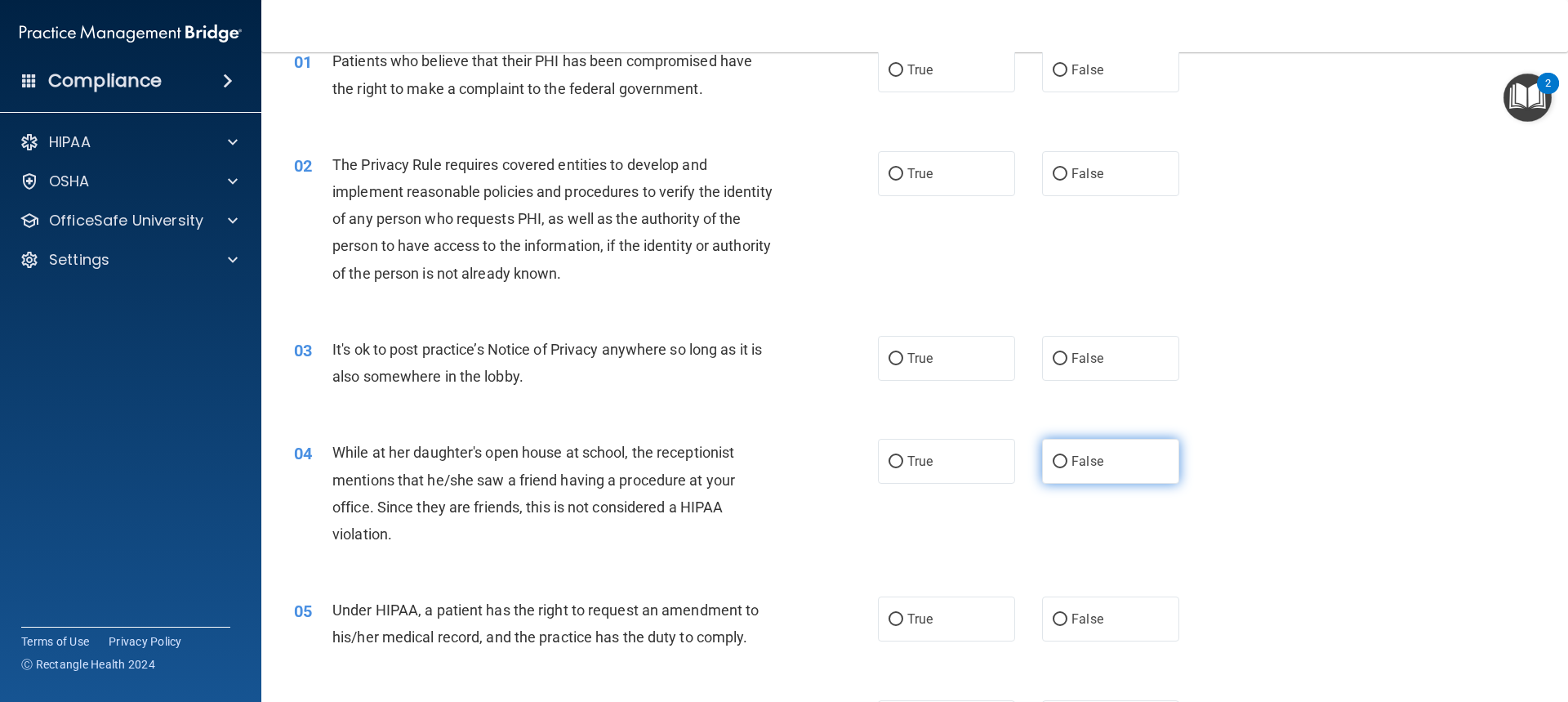
click at [1053, 458] on input "False" at bounding box center [1060, 462] width 15 height 12
radio input "true"
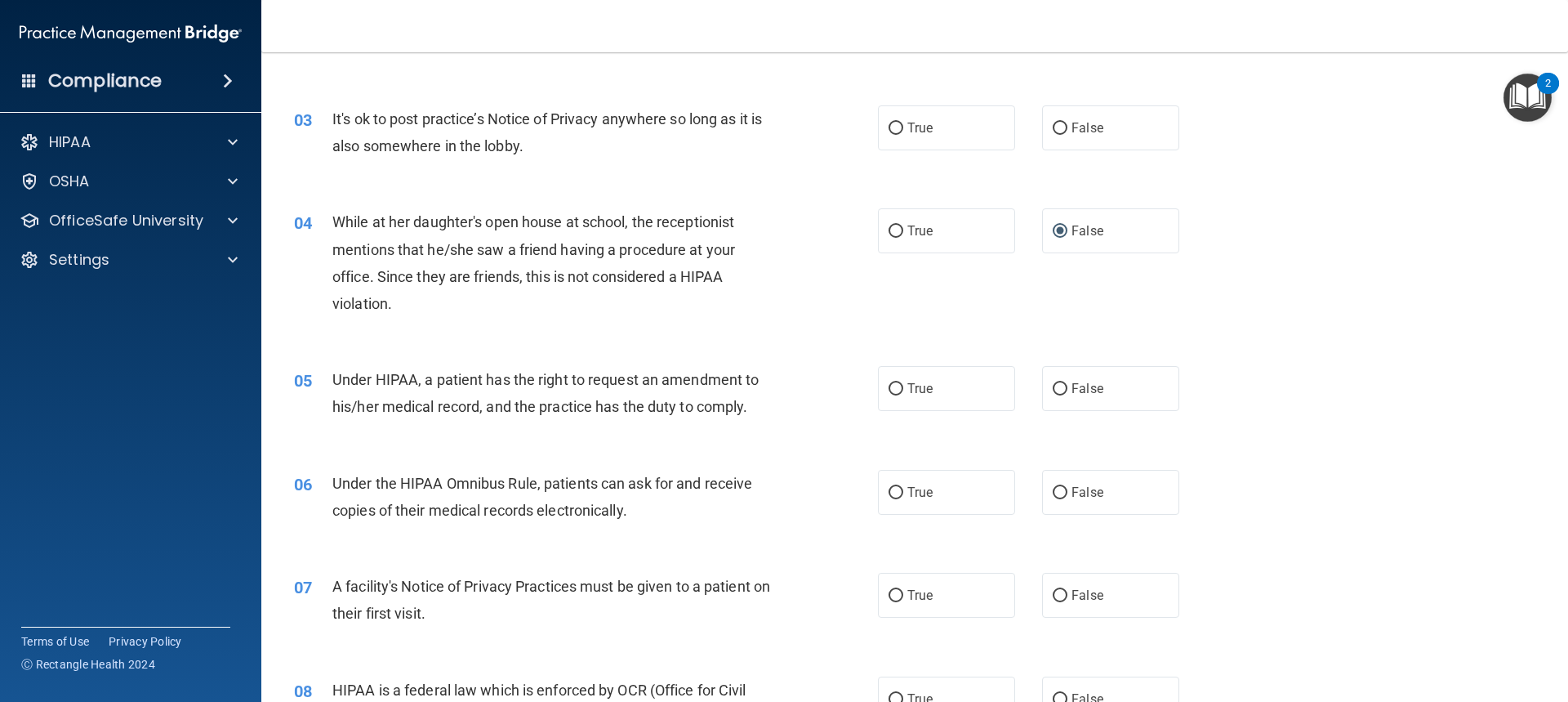
scroll to position [327, 0]
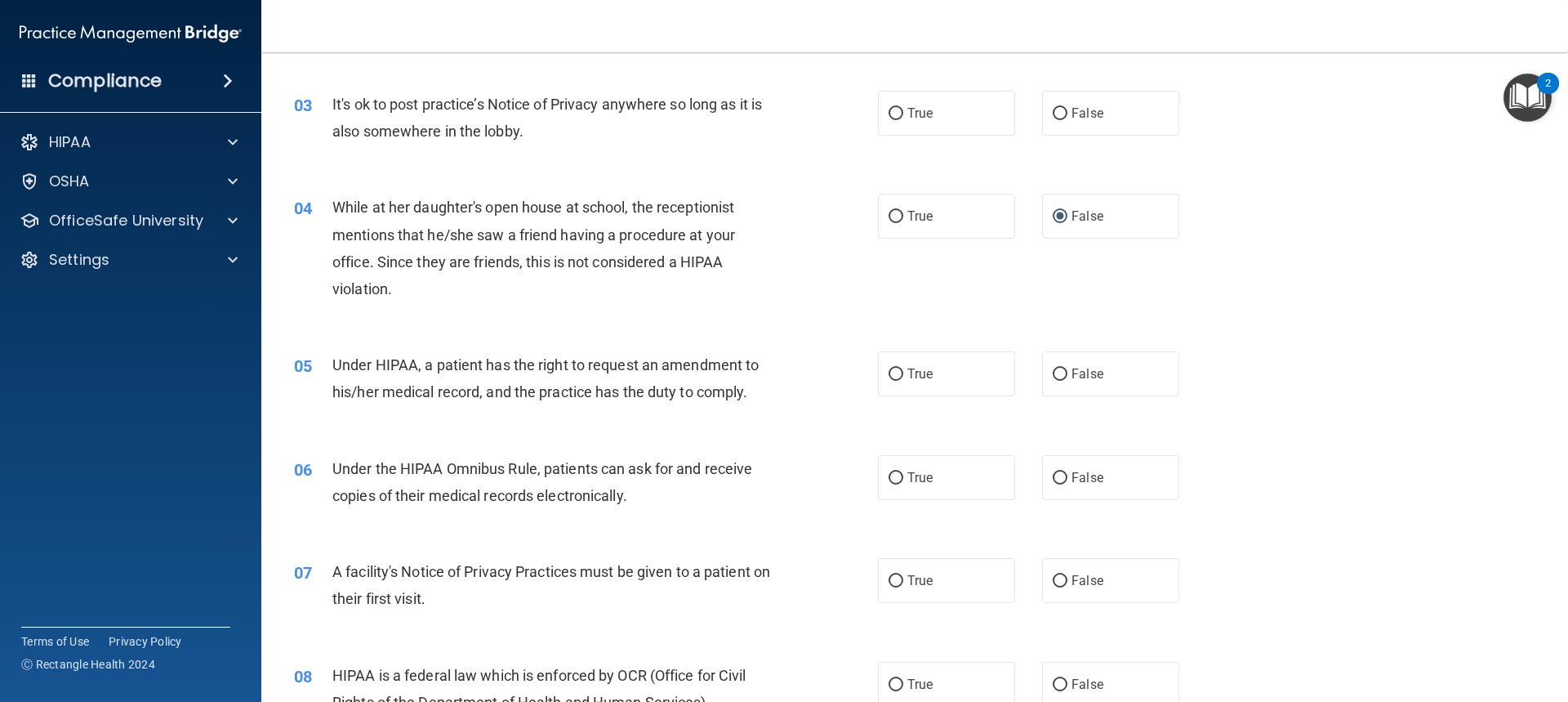
drag, startPoint x: 681, startPoint y: 451, endPoint x: 596, endPoint y: 478, distance: 89.2
click at [596, 478] on div "Under the HIPAA Omnibus Rule, patients can ask for and receive copies of their …" at bounding box center [560, 482] width 457 height 54
click at [889, 475] on input "True" at bounding box center [896, 478] width 15 height 12
radio input "true"
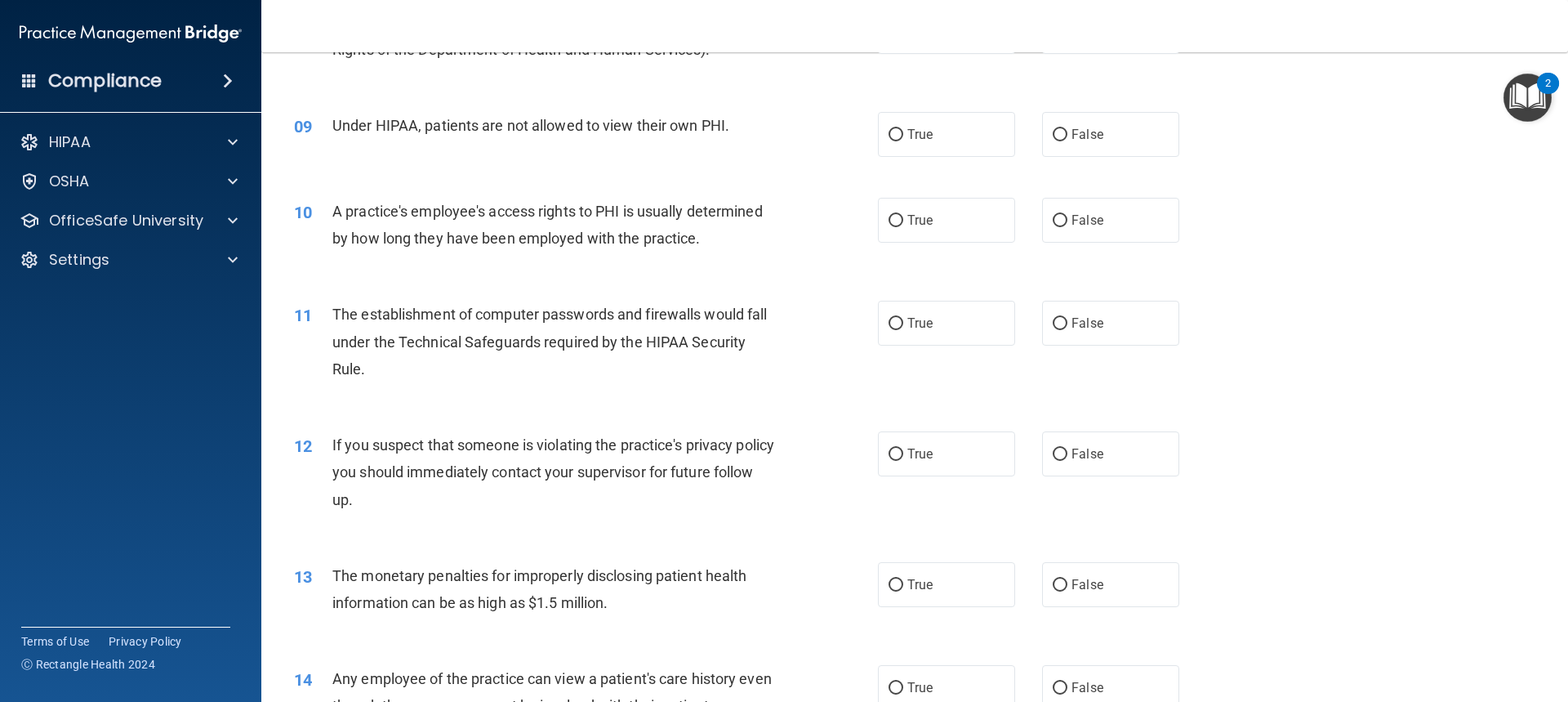
scroll to position [981, 0]
click at [889, 452] on input "True" at bounding box center [896, 454] width 15 height 12
radio input "true"
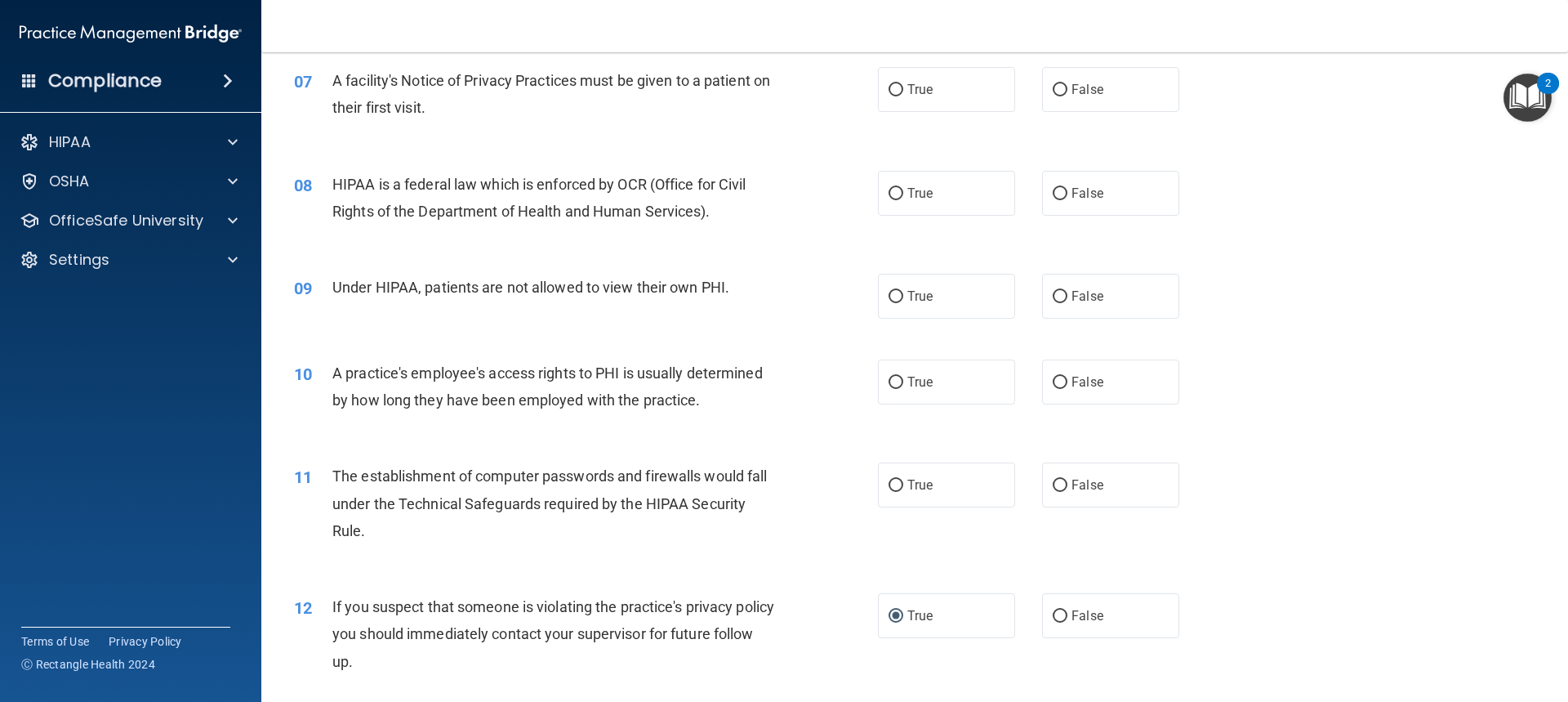
scroll to position [817, 0]
click at [1053, 297] on input "False" at bounding box center [1060, 298] width 15 height 12
radio input "true"
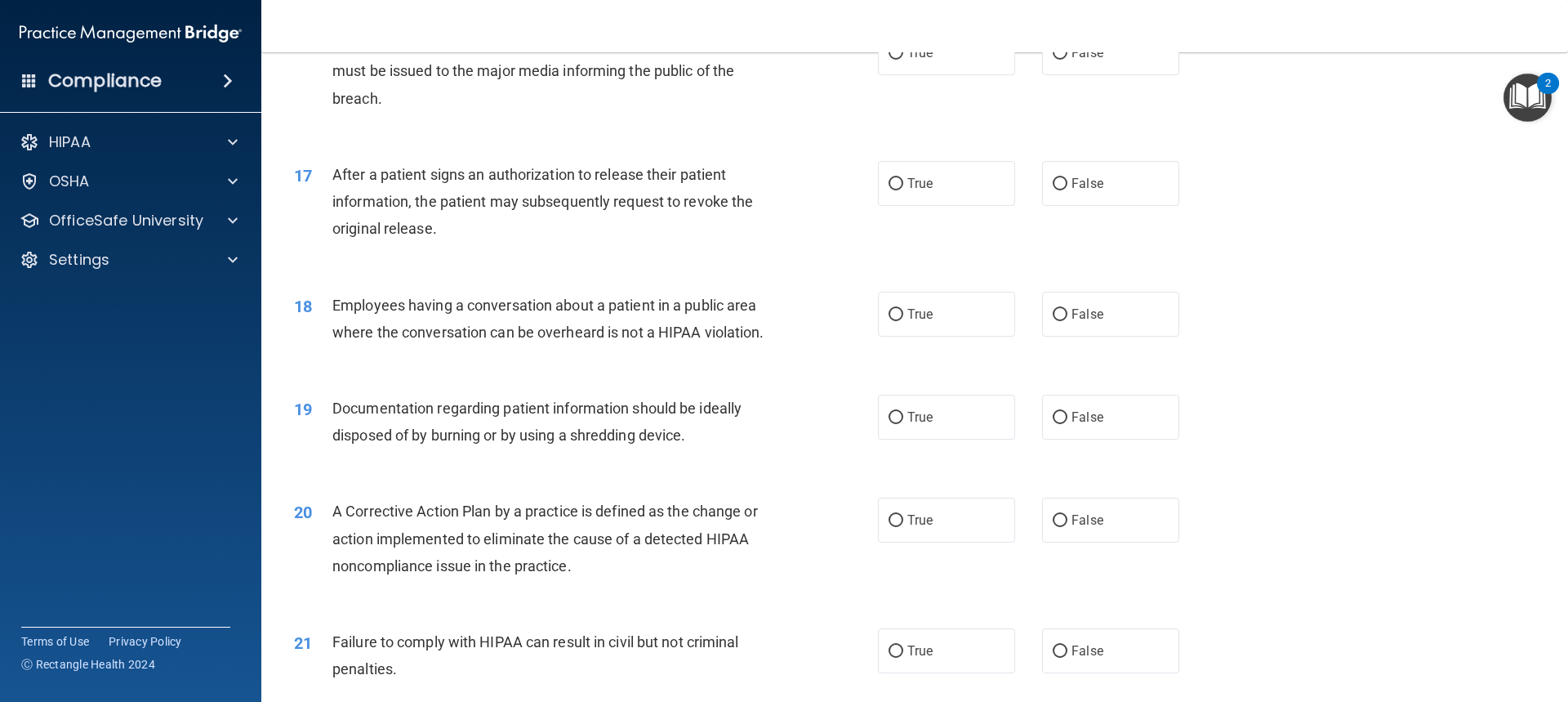
scroll to position [1880, 0]
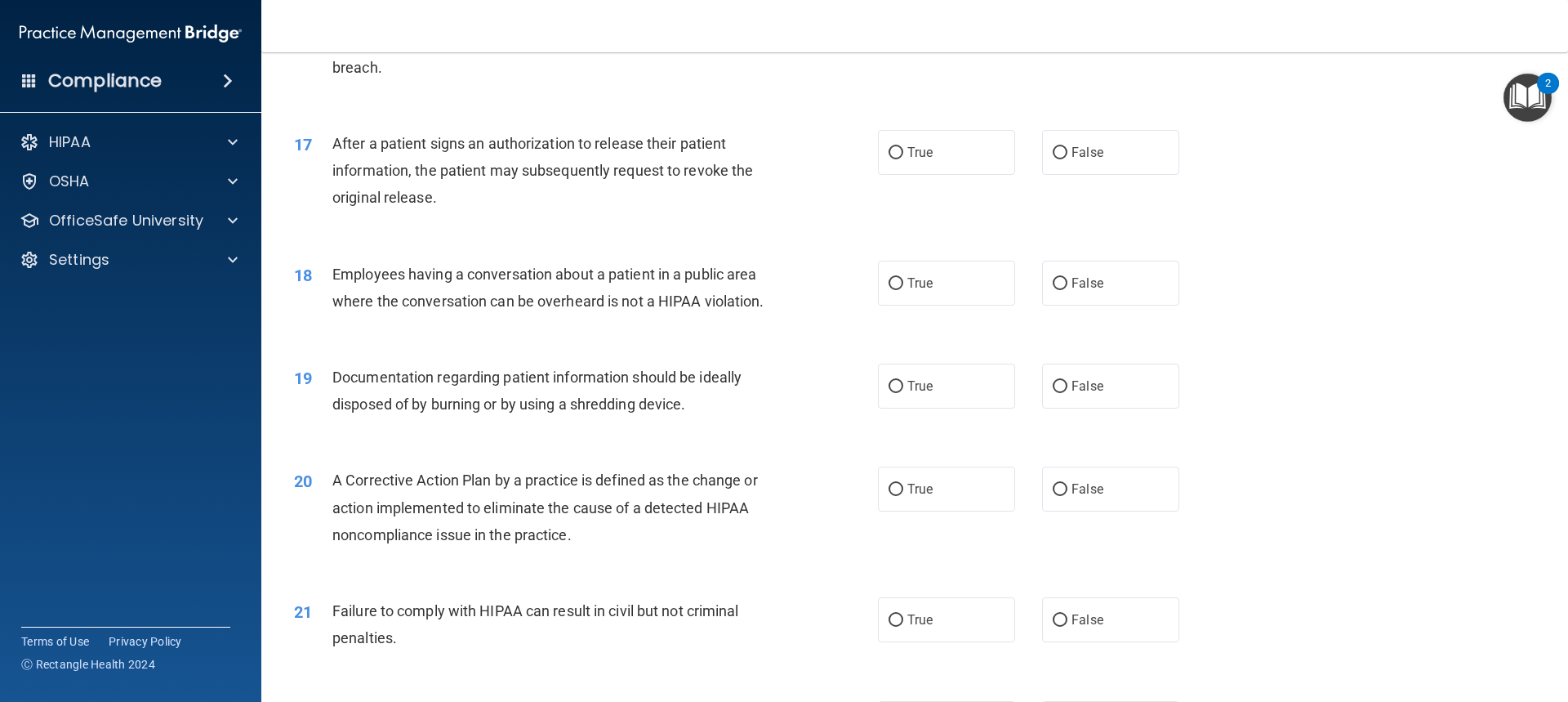
drag, startPoint x: 780, startPoint y: 546, endPoint x: 661, endPoint y: 524, distance: 121.0
click at [662, 526] on span "A Corrective Action Plan by a practice is defined as the change or action imple…" at bounding box center [545, 507] width 426 height 71
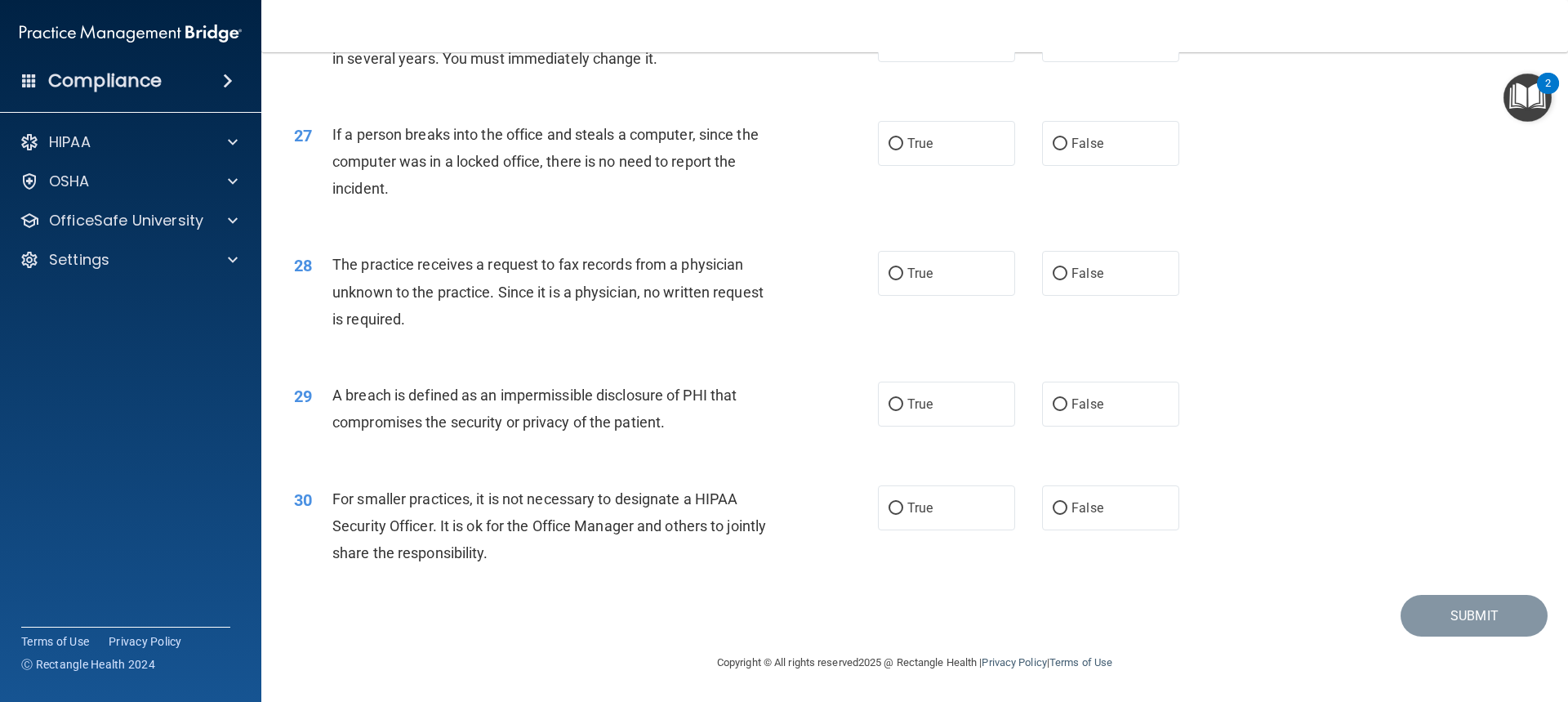
scroll to position [3165, 0]
click at [1070, 134] on label "False" at bounding box center [1110, 143] width 137 height 45
click at [1068, 138] on input "False" at bounding box center [1060, 144] width 15 height 12
radio input "true"
click at [1053, 268] on input "False" at bounding box center [1060, 274] width 15 height 12
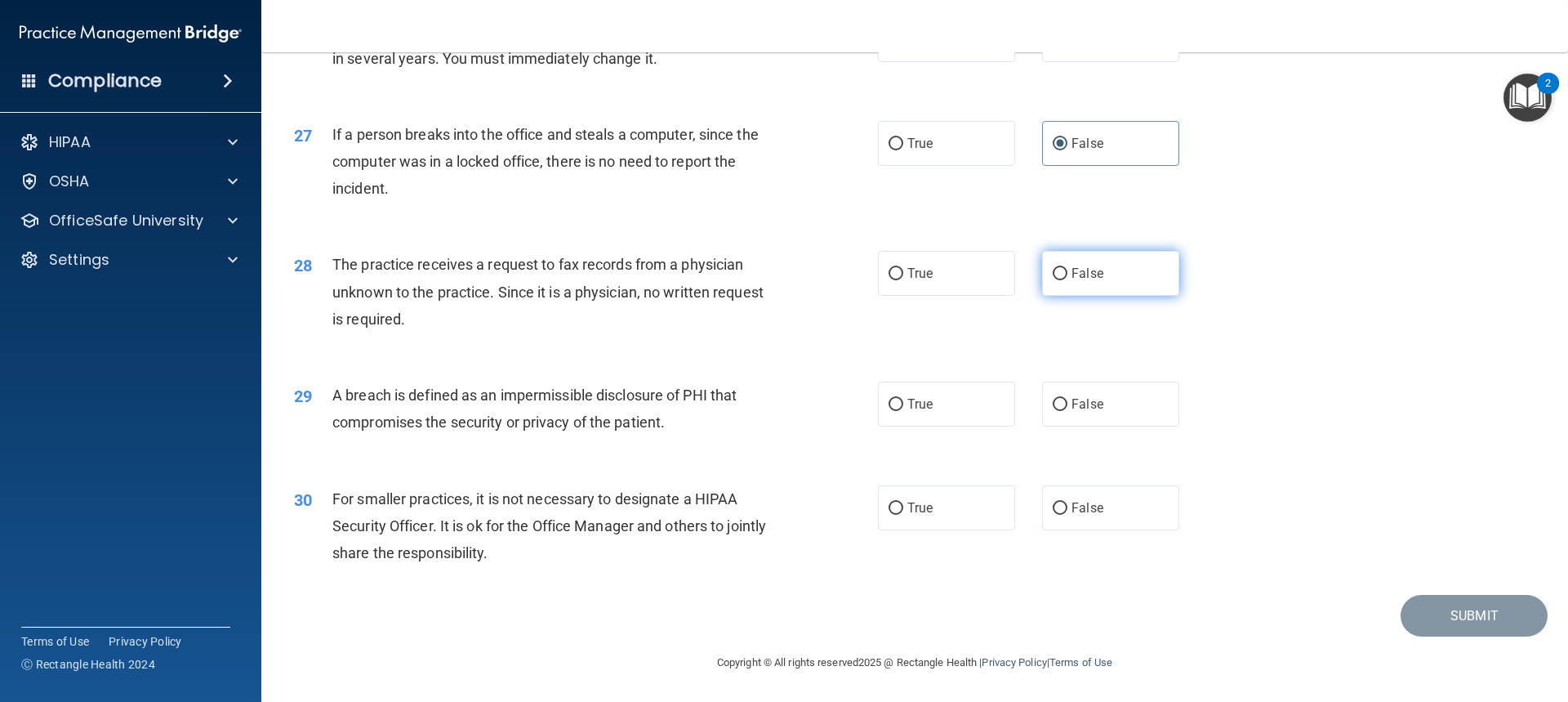
radio input "true"
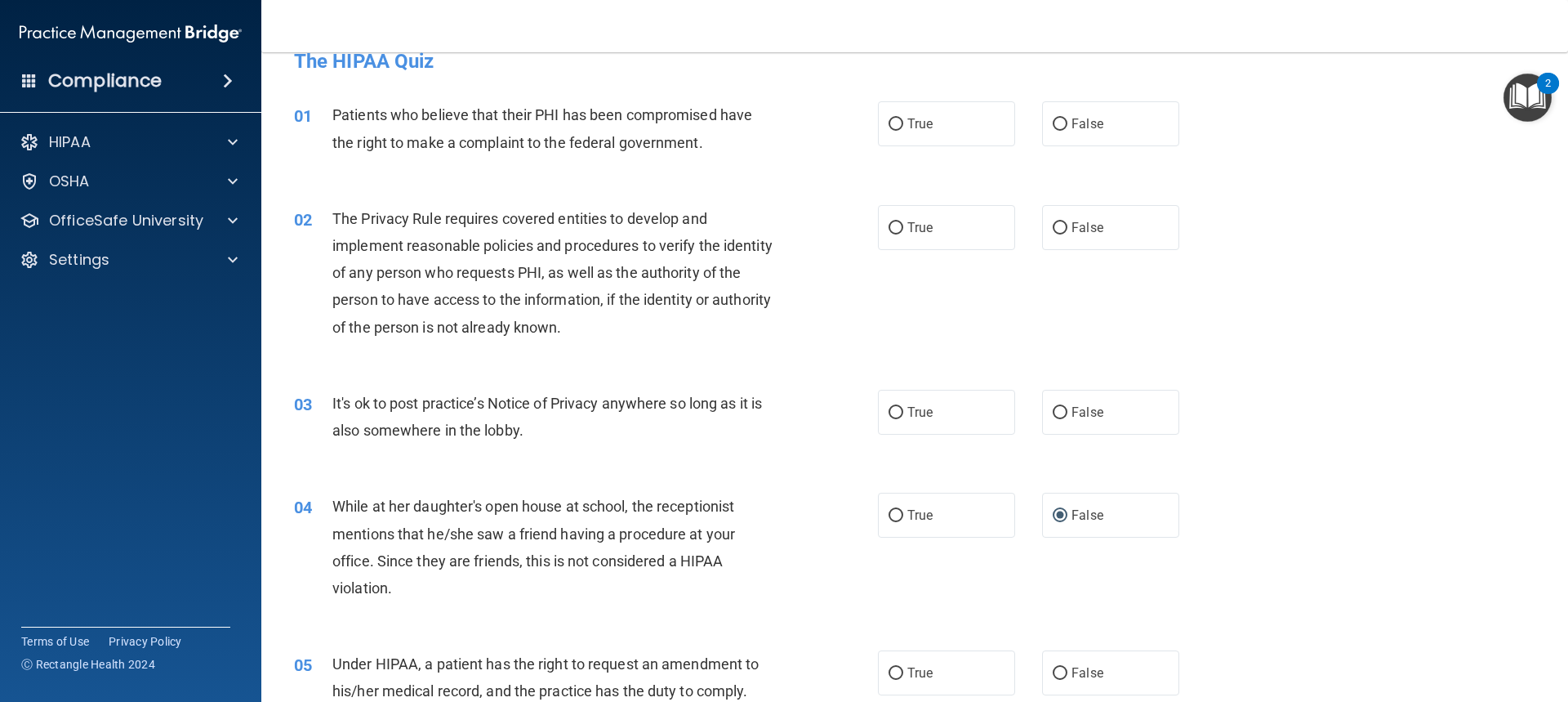
scroll to position [0, 0]
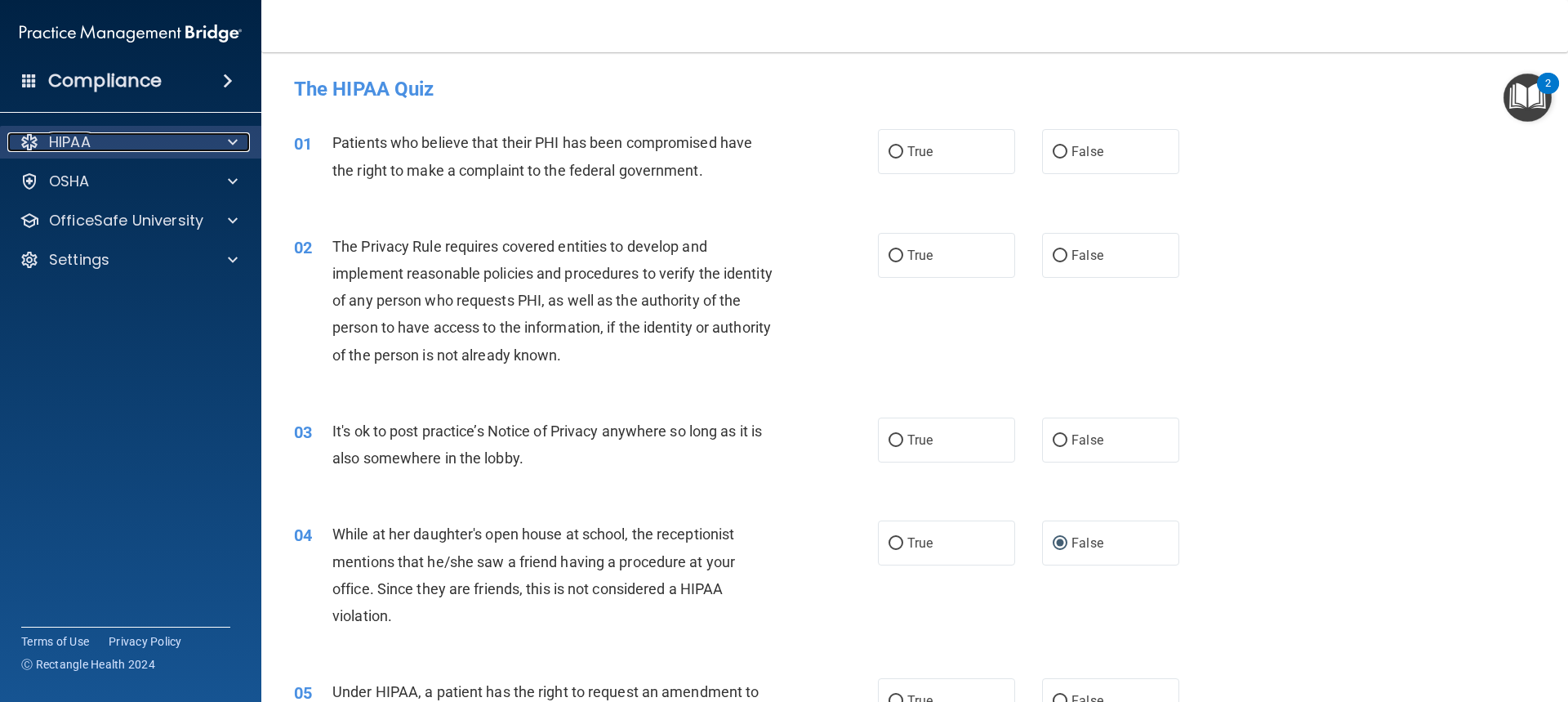
click at [159, 142] on div "HIPAA" at bounding box center [108, 142] width 202 height 19
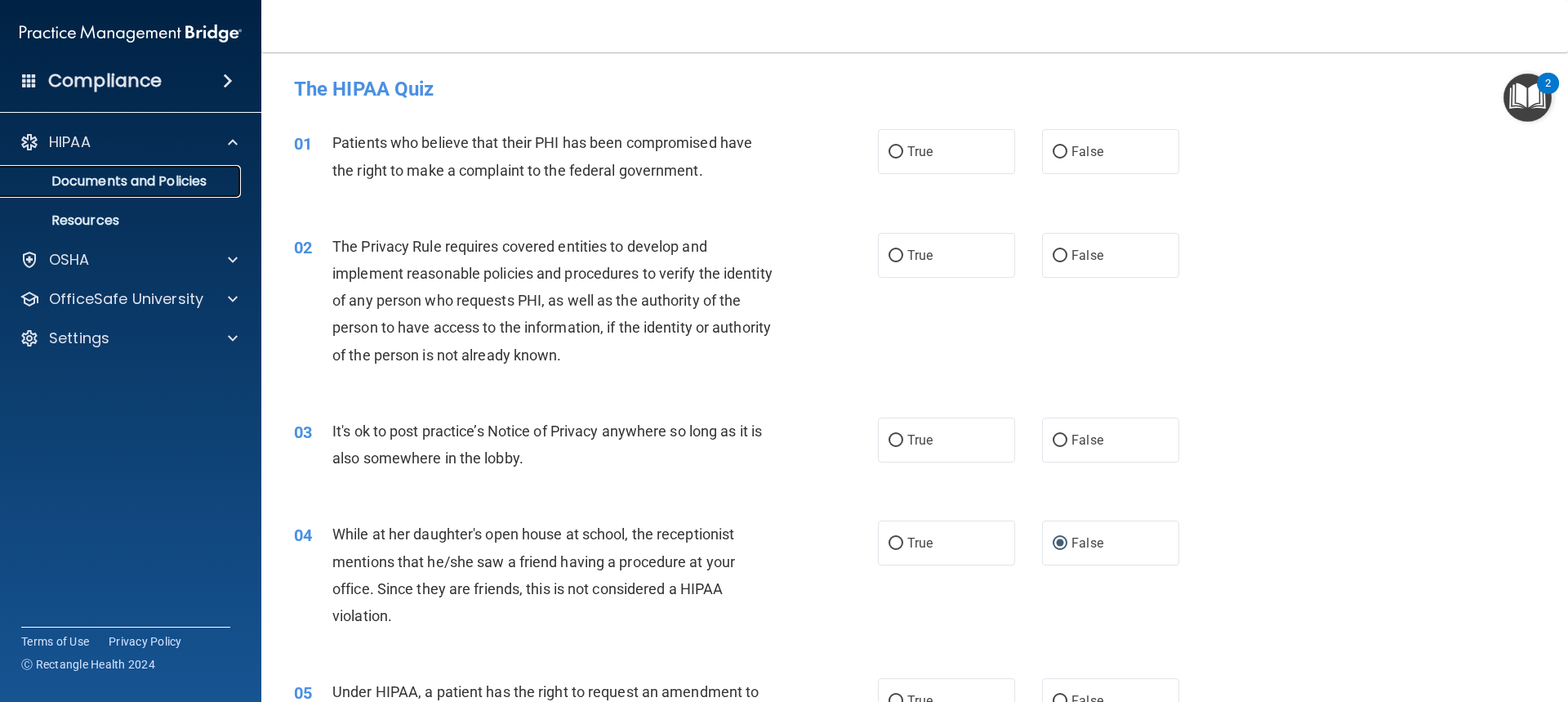
click at [158, 178] on p "Documents and Policies" at bounding box center [122, 181] width 223 height 16
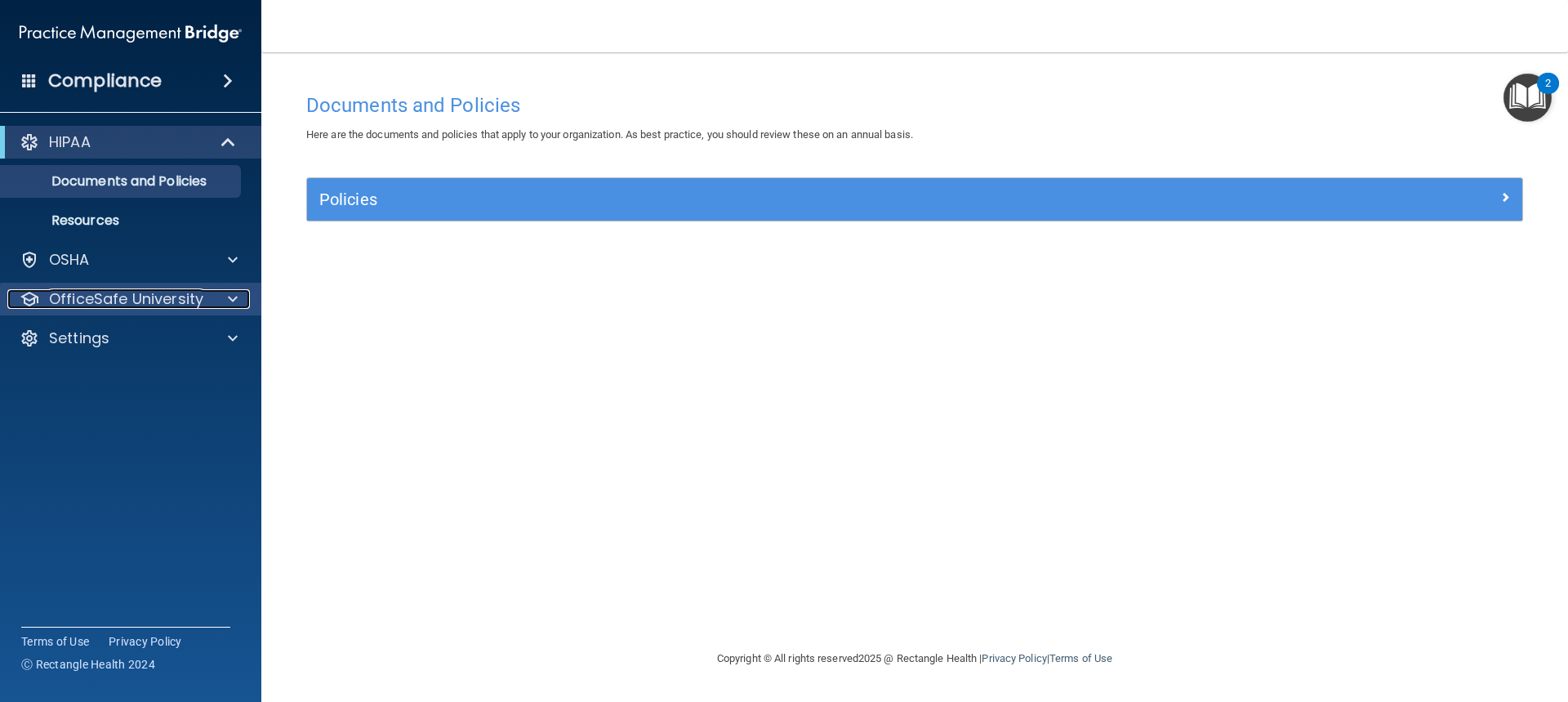
click at [147, 294] on p "OfficeSafe University" at bounding box center [126, 299] width 155 height 19
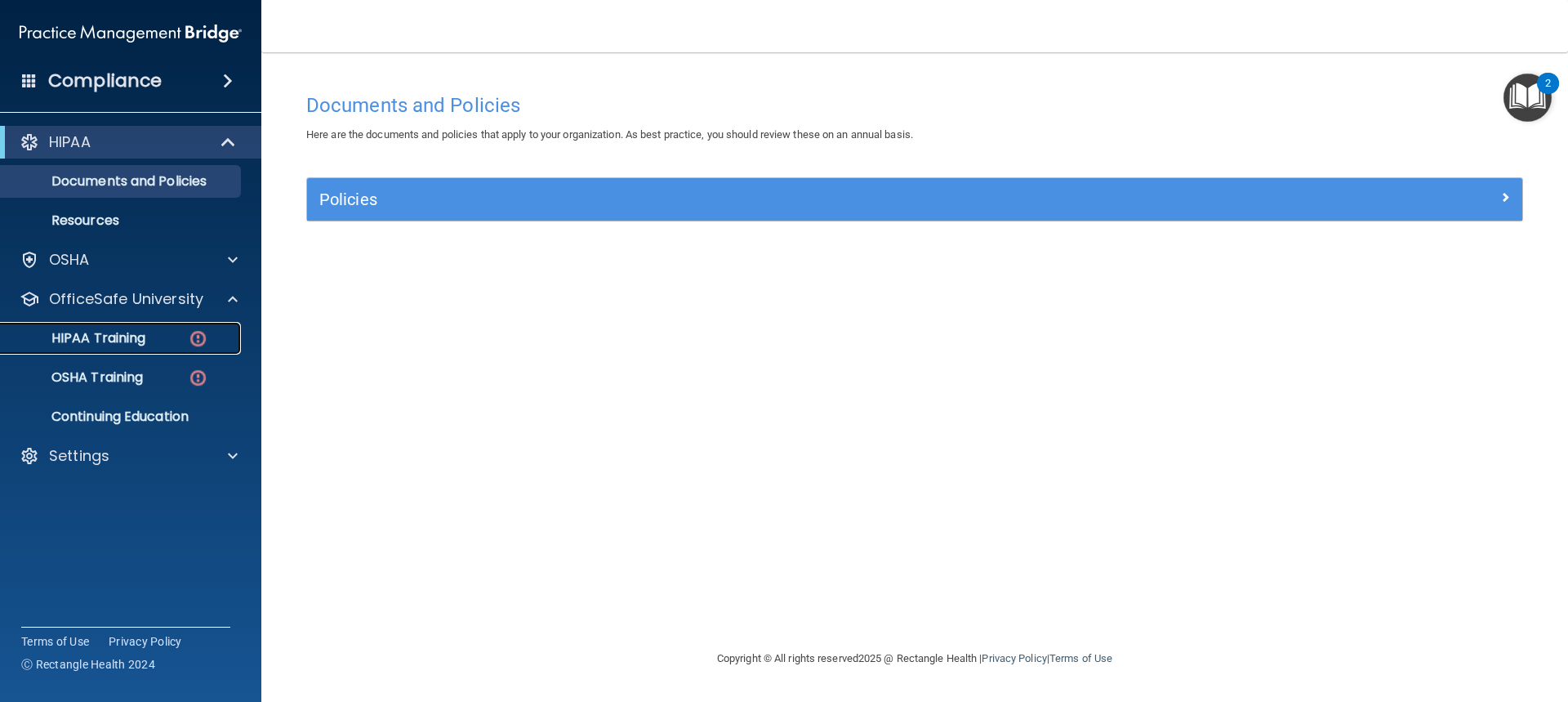
click at [115, 339] on p "HIPAA Training" at bounding box center [78, 338] width 134 height 16
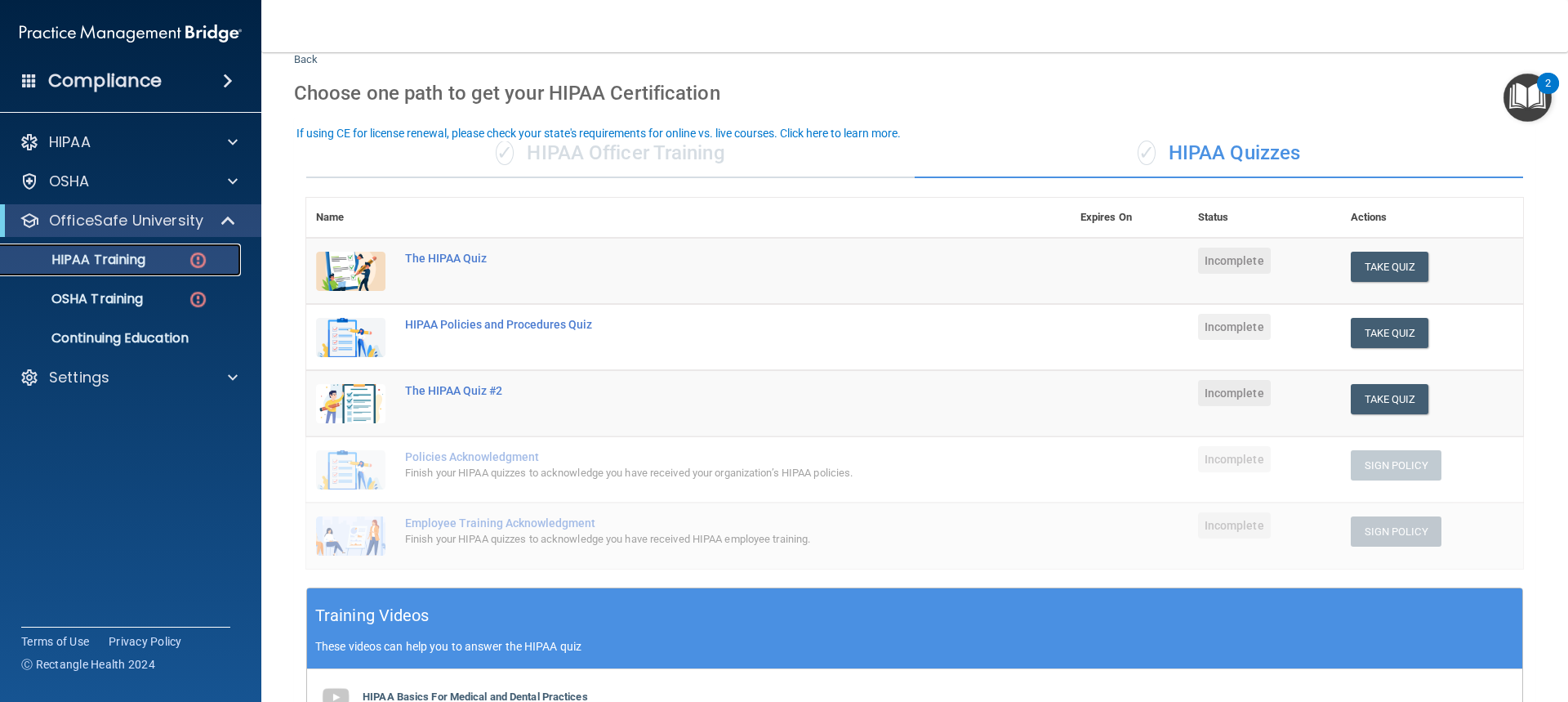
scroll to position [164, 0]
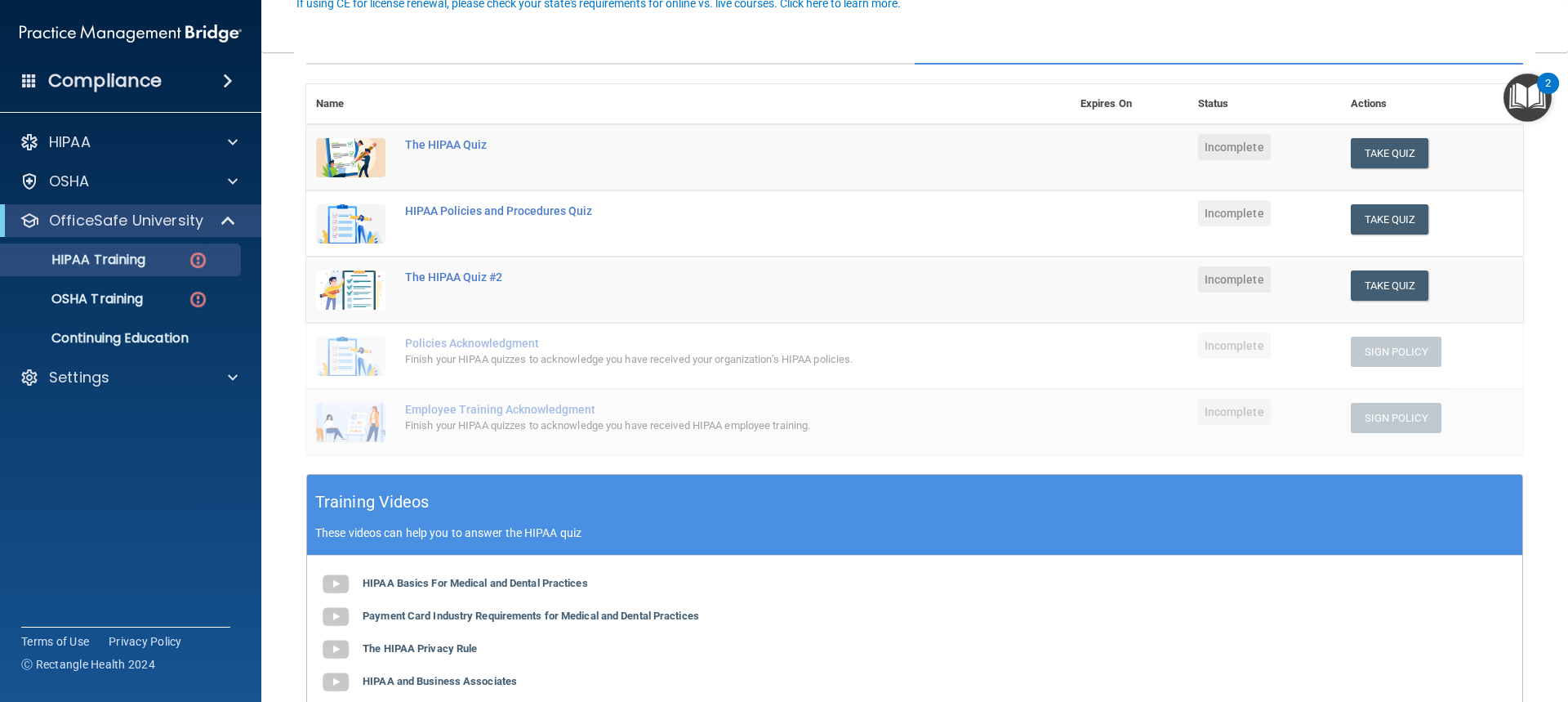
click at [1062, 8] on nav "Toggle navigation [PERSON_NAME] [PERSON_NAME][EMAIL_ADDRESS][DOMAIN_NAME] Manag…" at bounding box center [915, 26] width 1307 height 52
click at [537, 587] on b "HIPAA Basics For Medical and Dental Practices" at bounding box center [475, 583] width 225 height 12
